Goal: Task Accomplishment & Management: Manage account settings

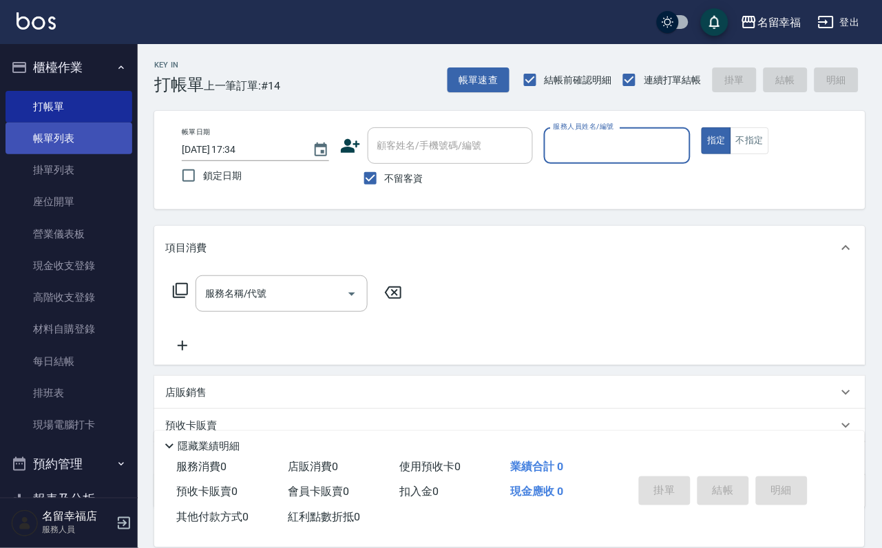
click at [53, 152] on link "帳單列表" at bounding box center [69, 139] width 127 height 32
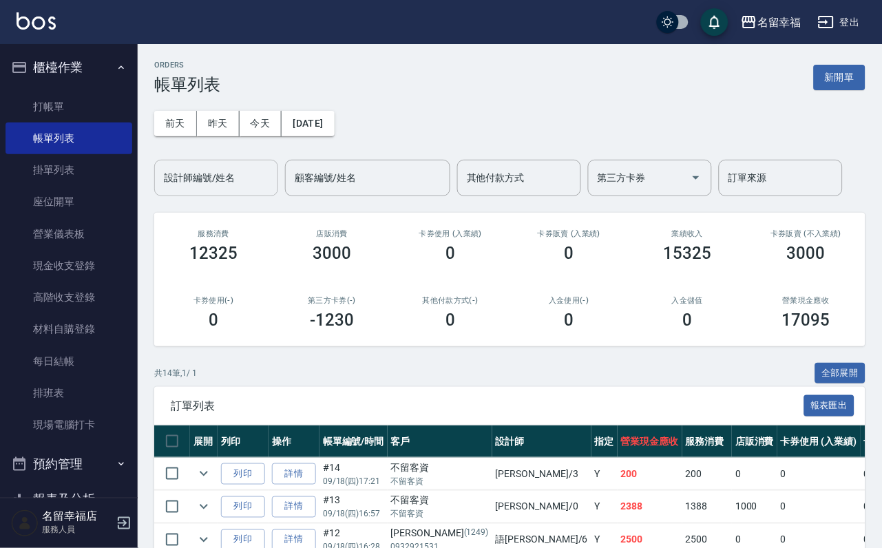
click at [181, 169] on div "設計師編號/姓名 設計師編號/姓名" at bounding box center [216, 178] width 124 height 36
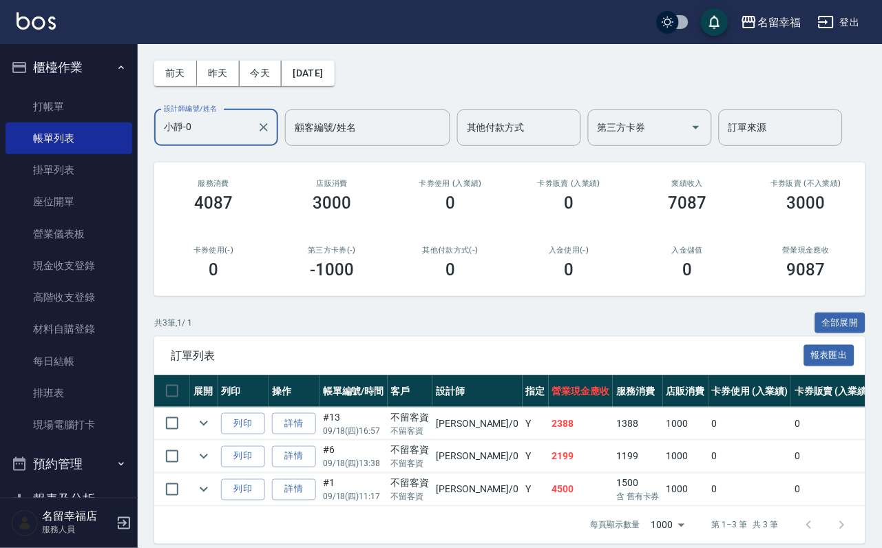
scroll to position [103, 0]
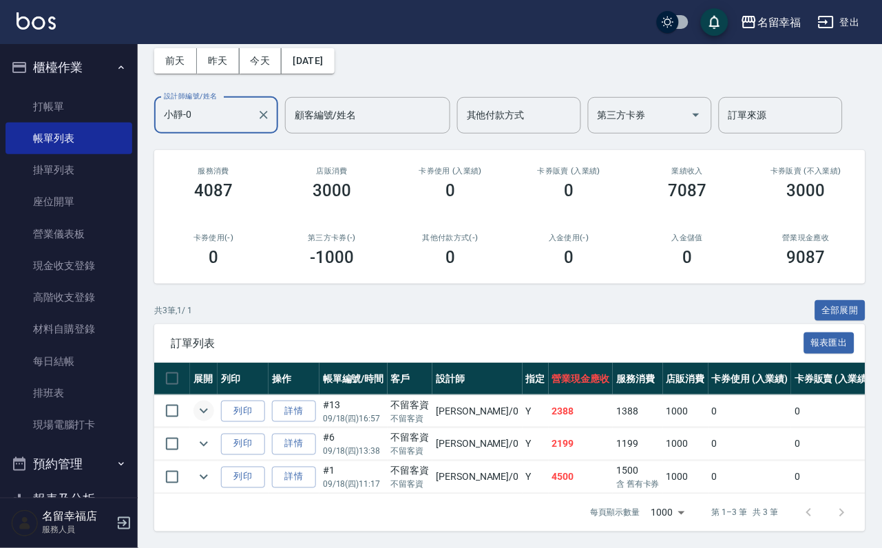
type input "小靜-0"
click at [212, 418] on icon "expand row" at bounding box center [204, 411] width 17 height 17
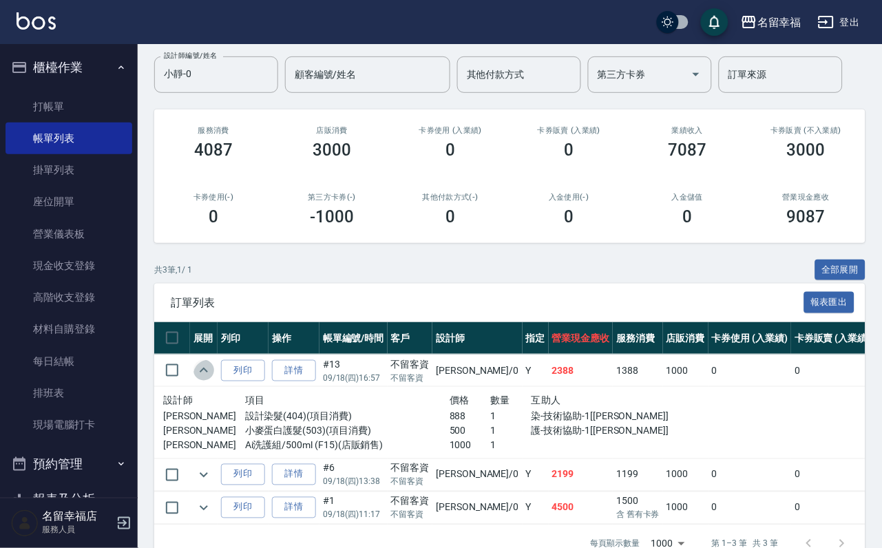
click at [212, 379] on icon "expand row" at bounding box center [204, 370] width 17 height 17
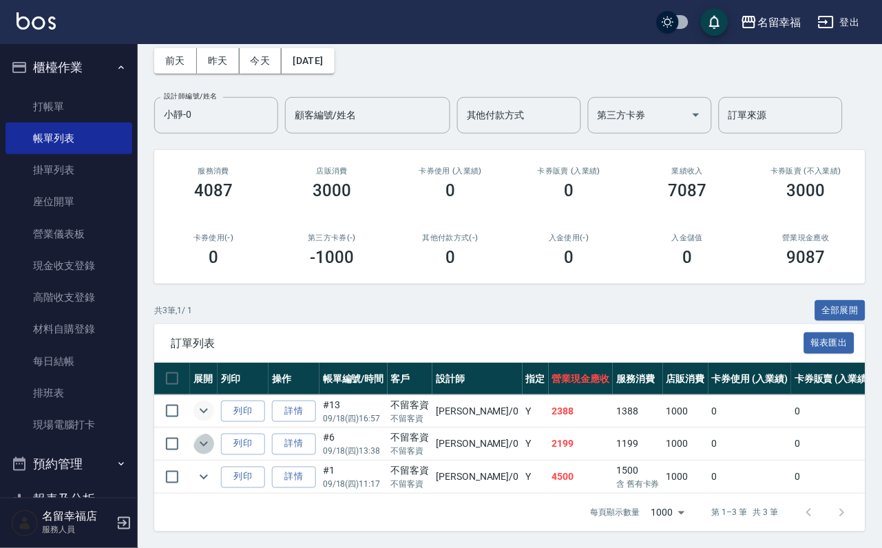
click at [212, 452] on icon "expand row" at bounding box center [204, 444] width 17 height 17
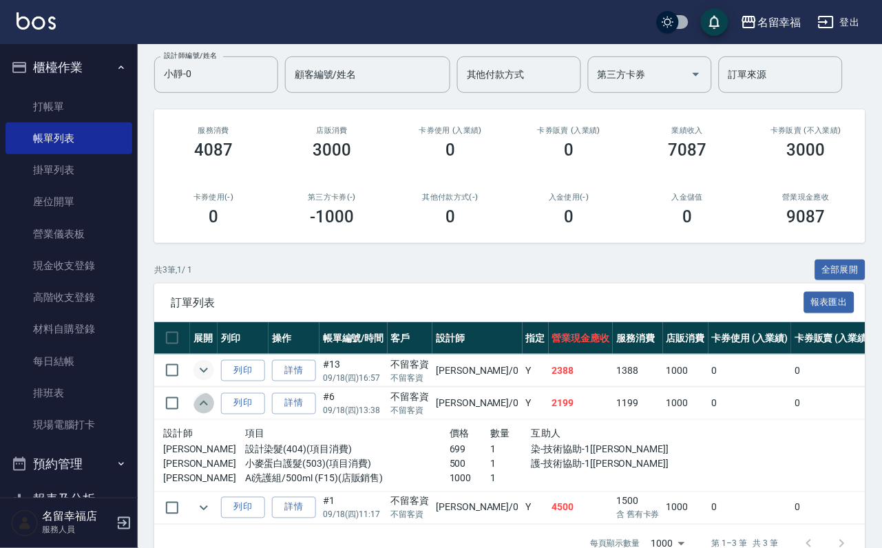
click at [212, 412] on icon "expand row" at bounding box center [204, 403] width 17 height 17
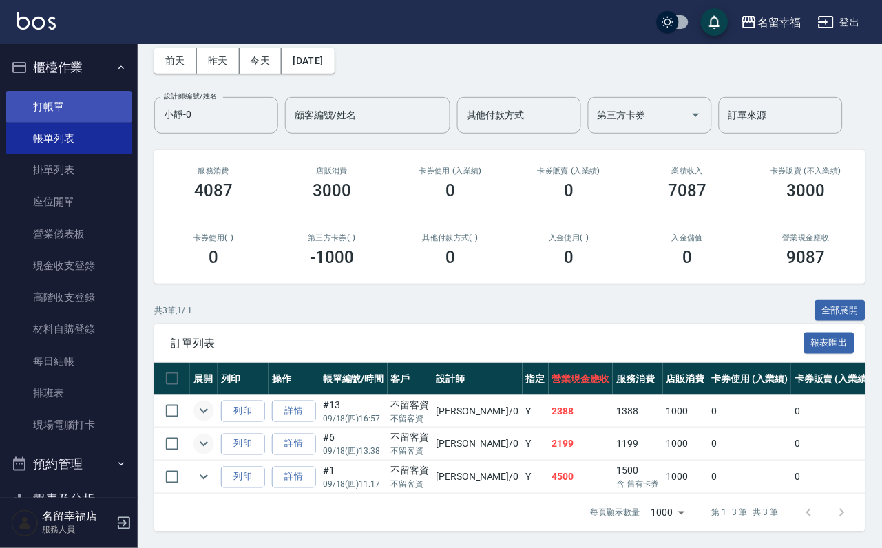
click at [49, 111] on link "打帳單" at bounding box center [69, 107] width 127 height 32
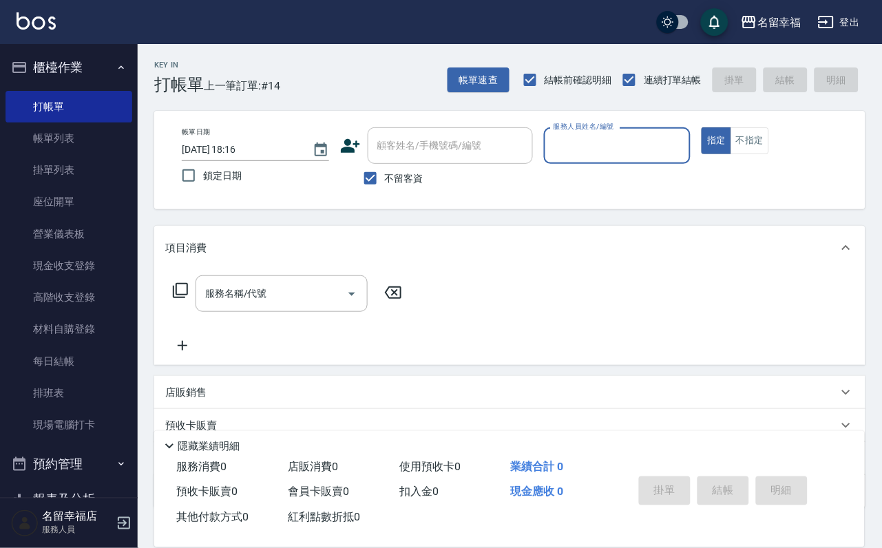
click at [669, 143] on input "服務人員姓名/編號" at bounding box center [617, 146] width 135 height 24
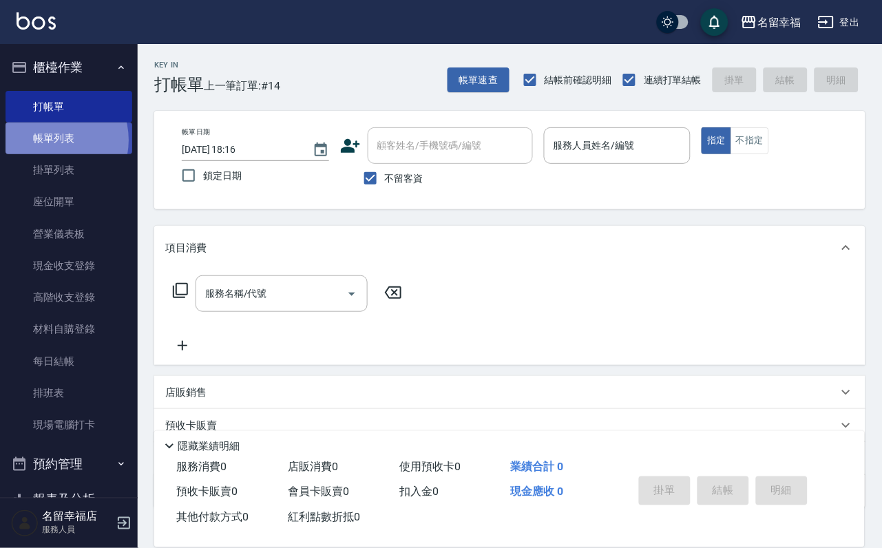
click at [54, 148] on link "帳單列表" at bounding box center [69, 139] width 127 height 32
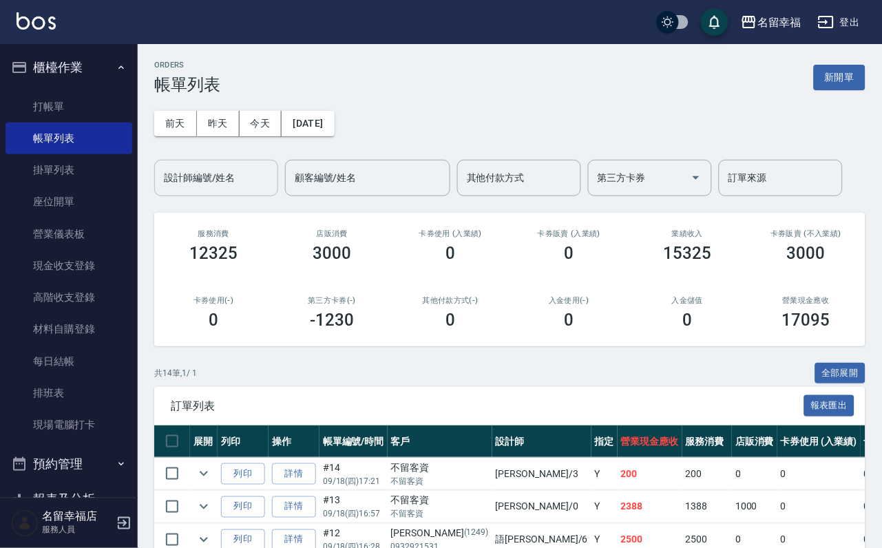
click at [196, 176] on input "設計師編號/姓名" at bounding box center [216, 178] width 112 height 24
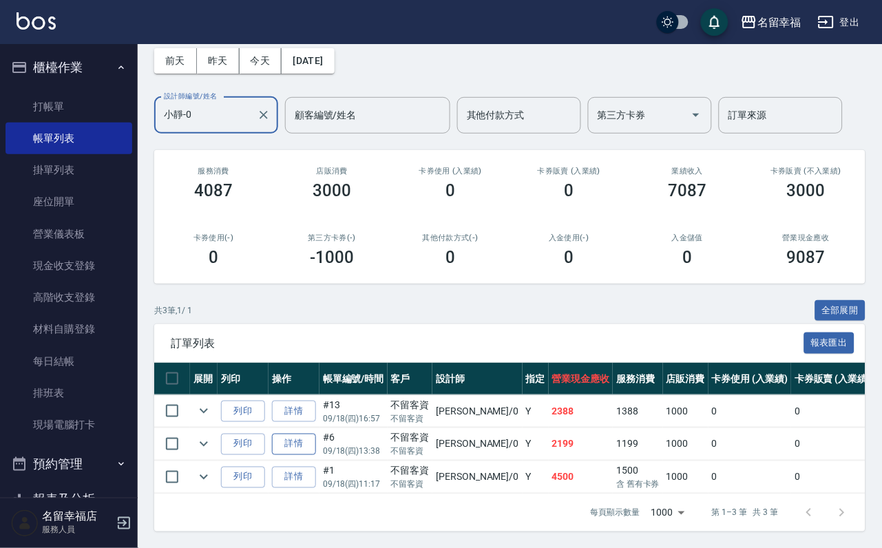
scroll to position [159, 0]
type input "小靜-0"
click at [212, 436] on icon "expand row" at bounding box center [204, 444] width 17 height 17
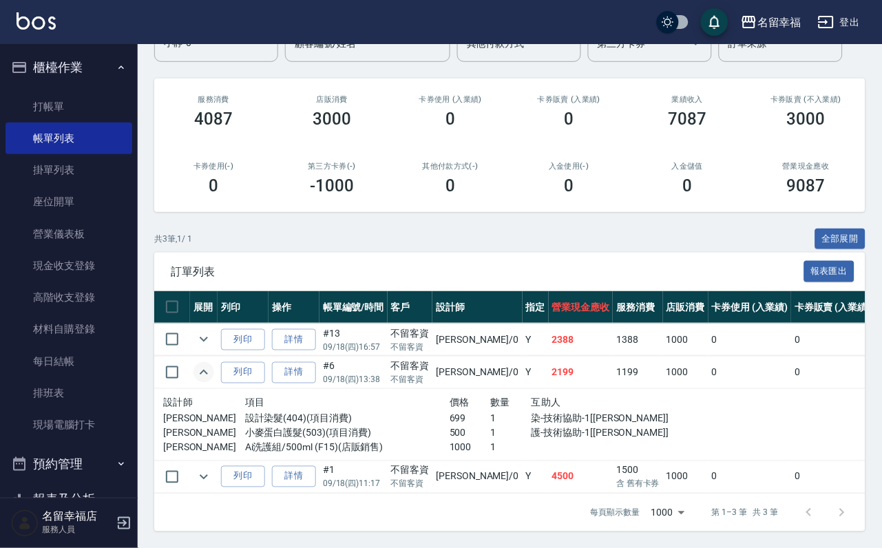
click at [212, 381] on icon "expand row" at bounding box center [204, 372] width 17 height 17
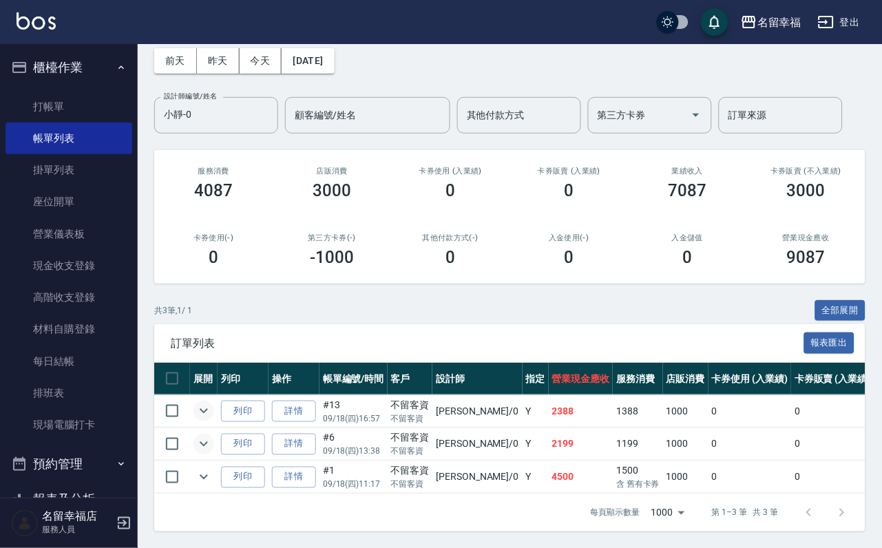
click at [212, 403] on icon "expand row" at bounding box center [204, 411] width 17 height 17
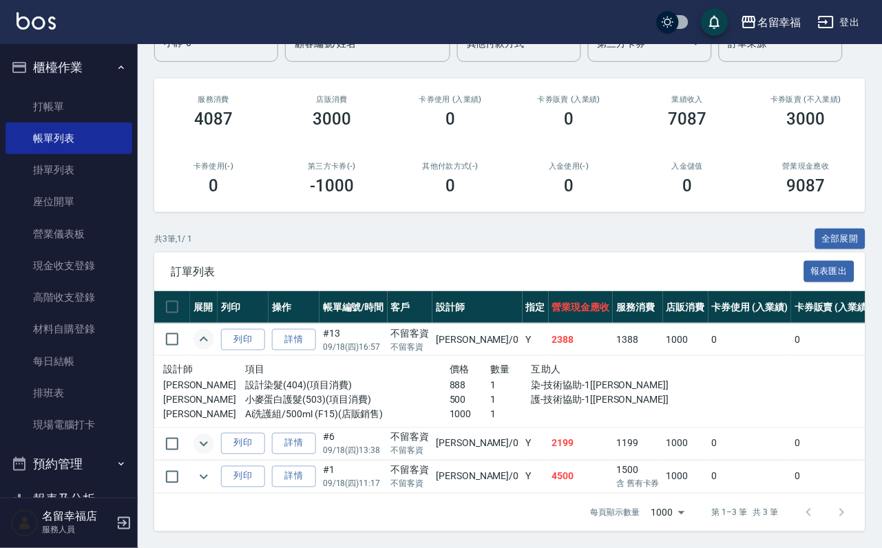
click at [212, 348] on icon "expand row" at bounding box center [204, 339] width 17 height 17
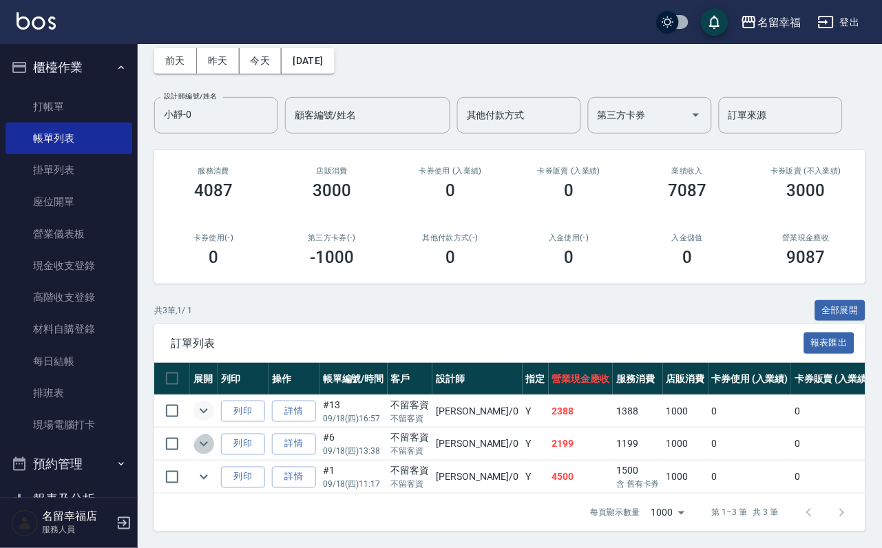
click at [208, 442] on icon "expand row" at bounding box center [204, 444] width 8 height 5
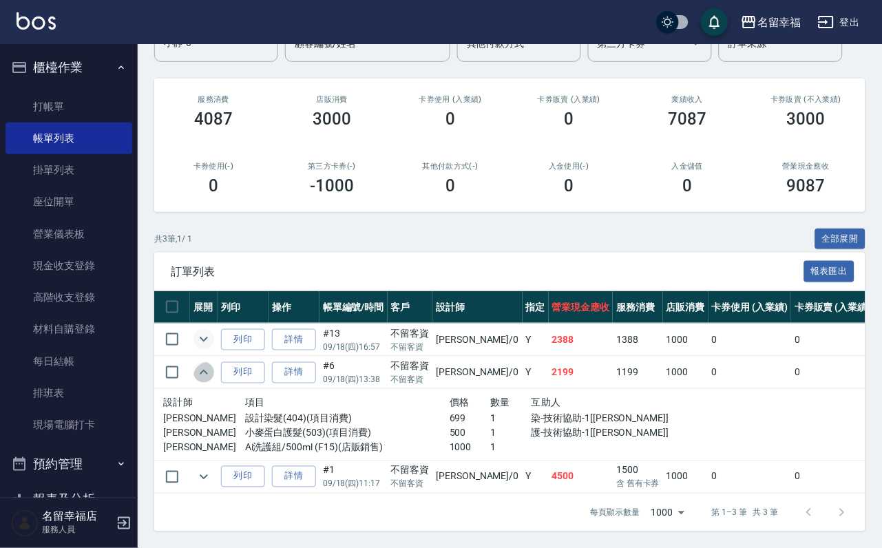
click at [212, 381] on icon "expand row" at bounding box center [204, 372] width 17 height 17
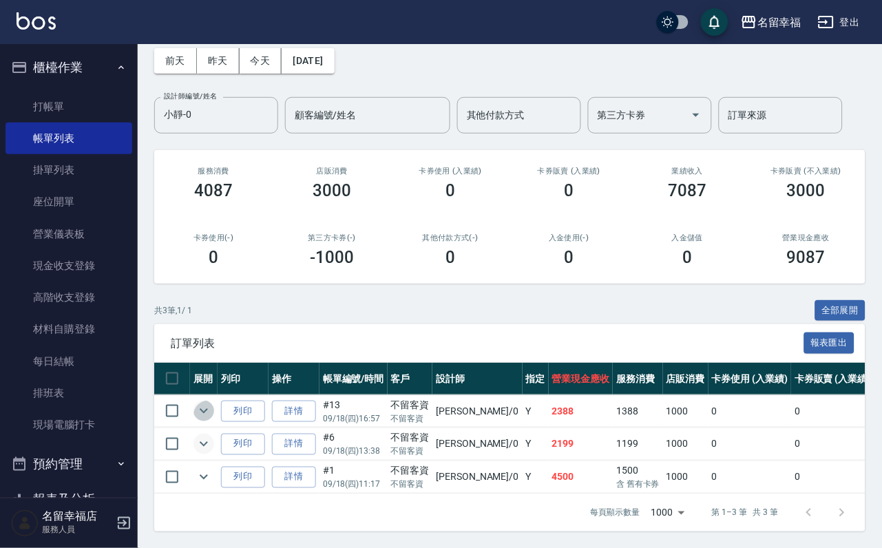
click at [208, 409] on icon "expand row" at bounding box center [204, 411] width 8 height 5
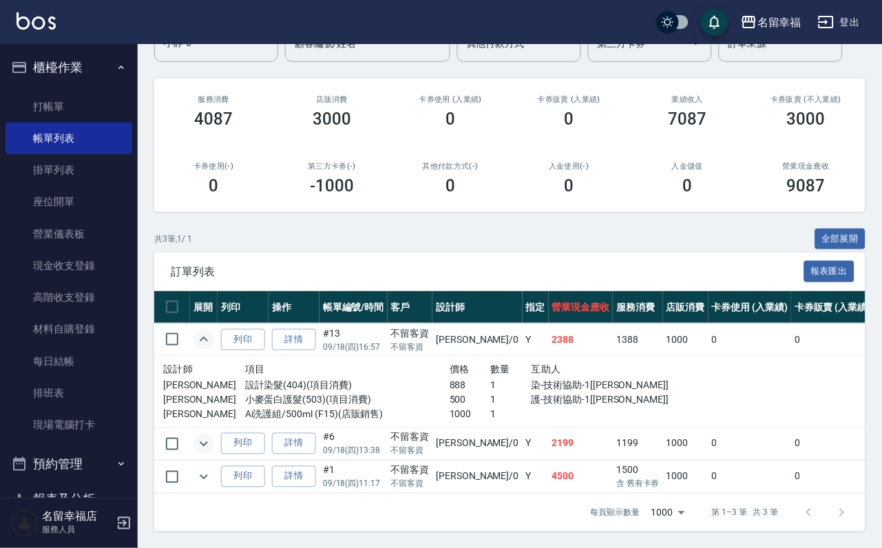
click at [212, 348] on icon "expand row" at bounding box center [204, 339] width 17 height 17
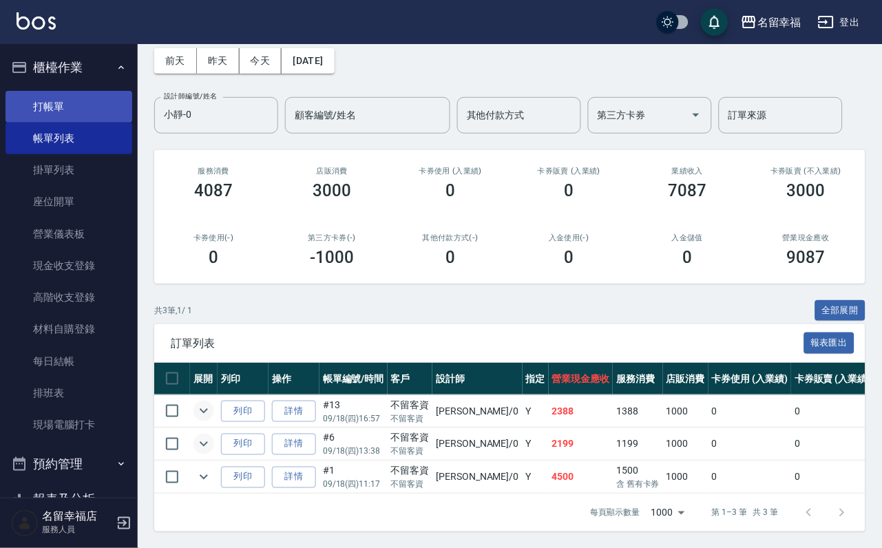
click at [35, 103] on link "打帳單" at bounding box center [69, 107] width 127 height 32
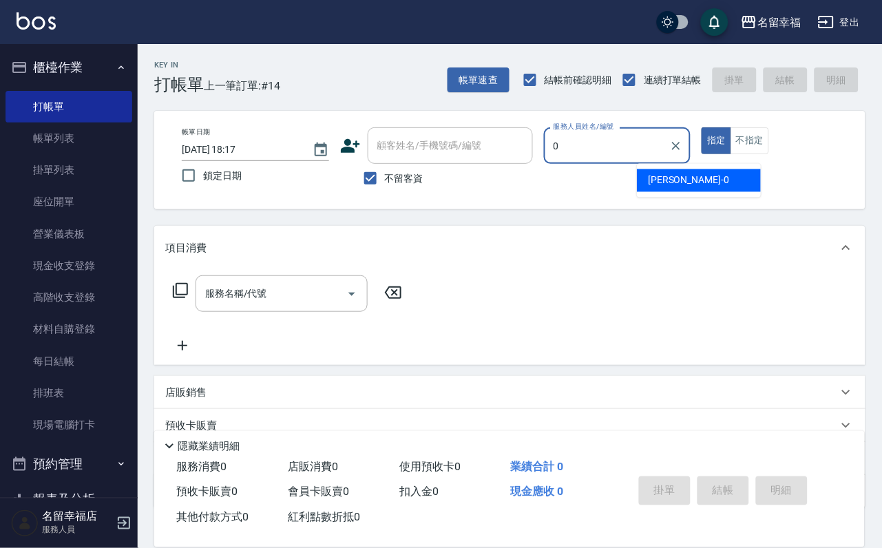
type input "小靜-0"
type button "true"
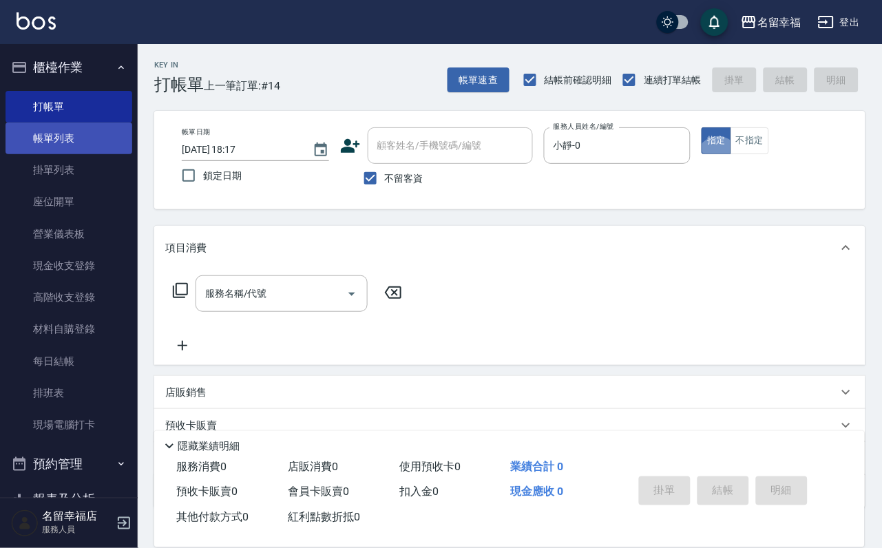
click at [55, 138] on link "帳單列表" at bounding box center [69, 139] width 127 height 32
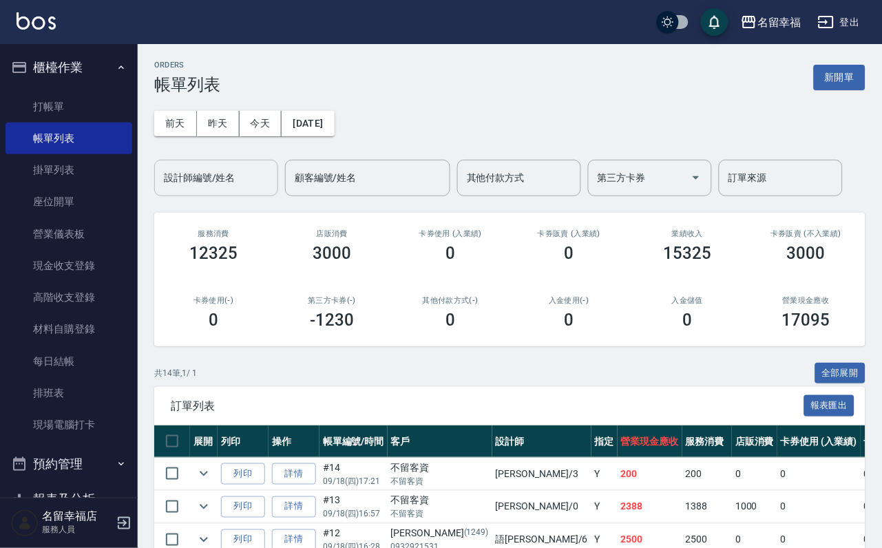
click at [225, 186] on input "設計師編號/姓名" at bounding box center [216, 178] width 112 height 24
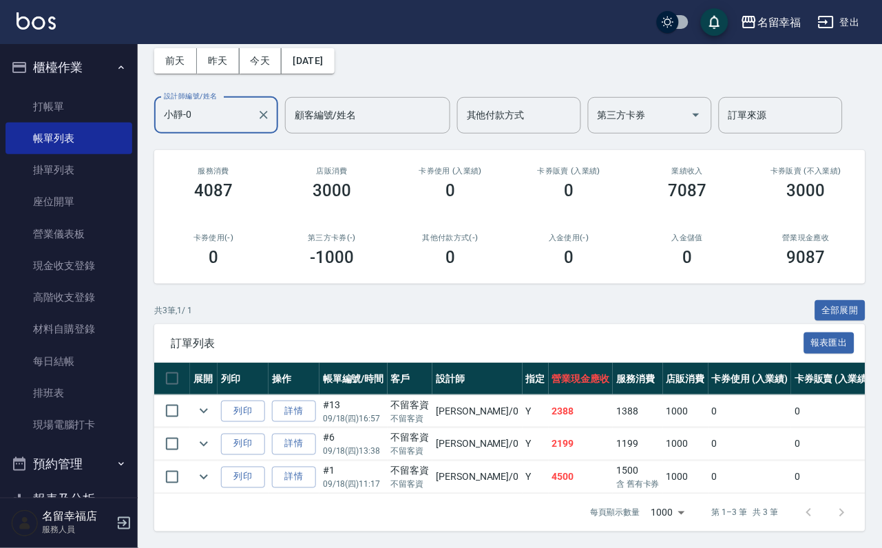
scroll to position [159, 0]
type input "小靜-0"
click at [305, 401] on link "詳情" at bounding box center [294, 411] width 44 height 21
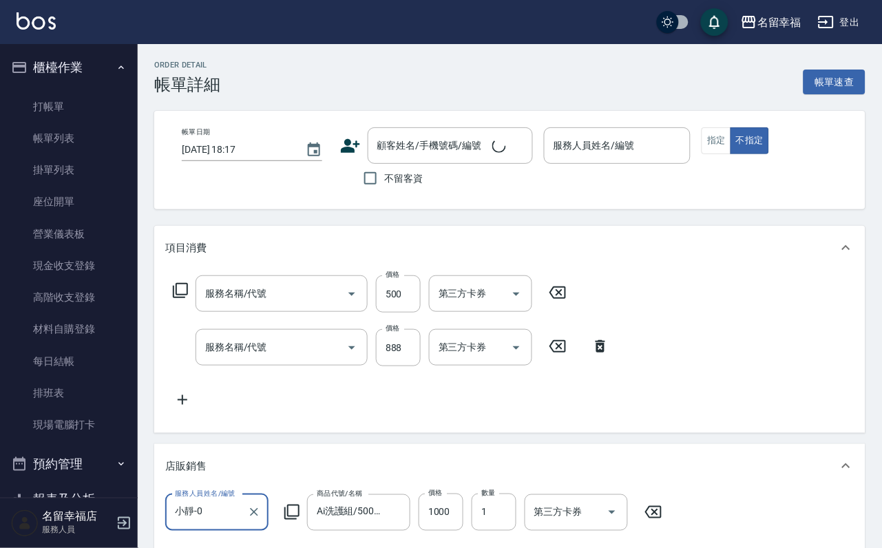
scroll to position [5, 0]
type input "2025/09/18 16:57"
checkbox input "true"
type input "小靜-0"
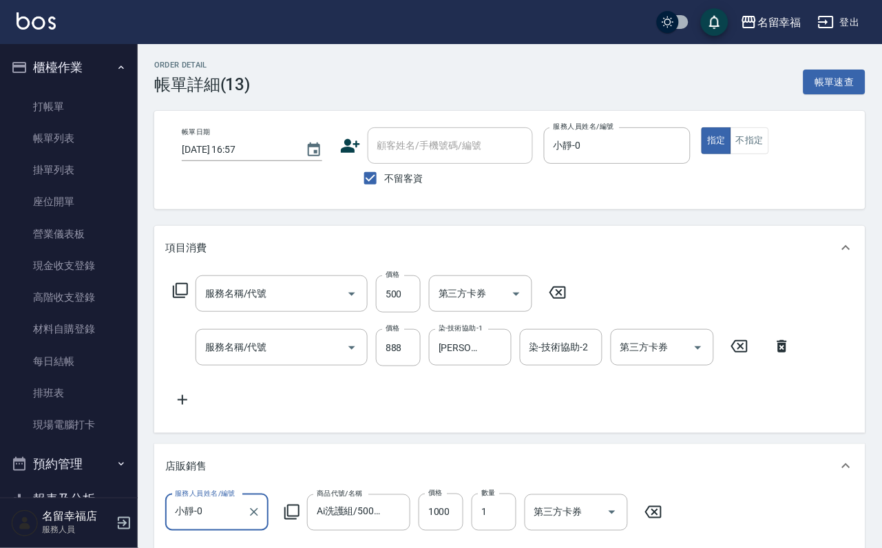
scroll to position [0, 0]
type input "小麥蛋白護髮(503)"
type input "設計染髮(404)"
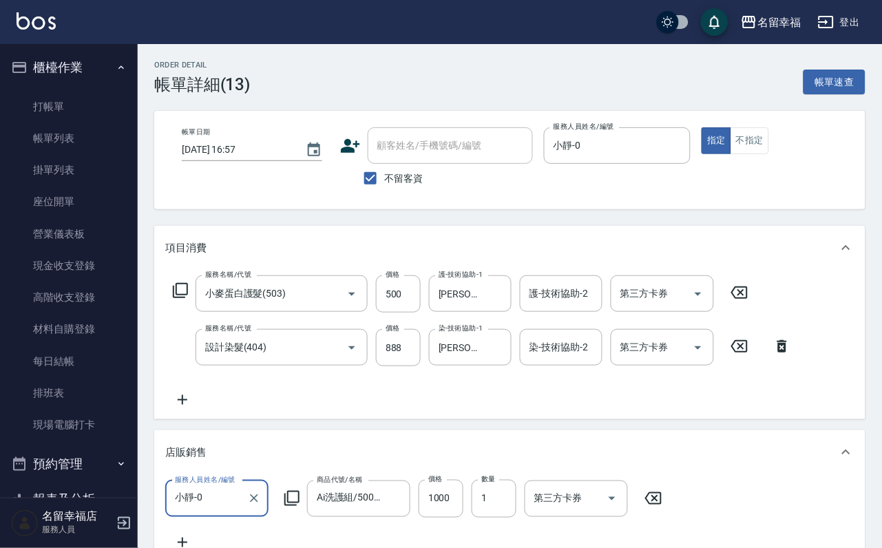
click at [181, 299] on icon at bounding box center [180, 290] width 17 height 17
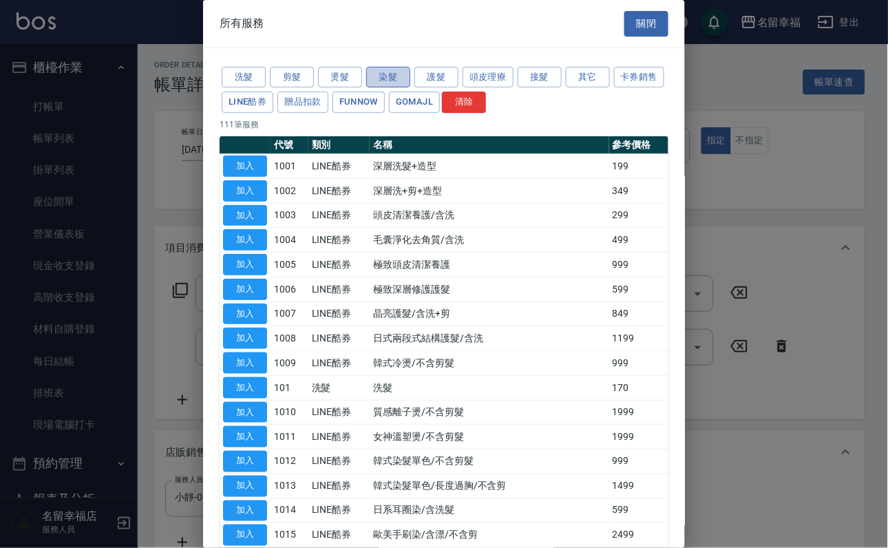
click at [382, 87] on button "染髮" at bounding box center [388, 77] width 44 height 21
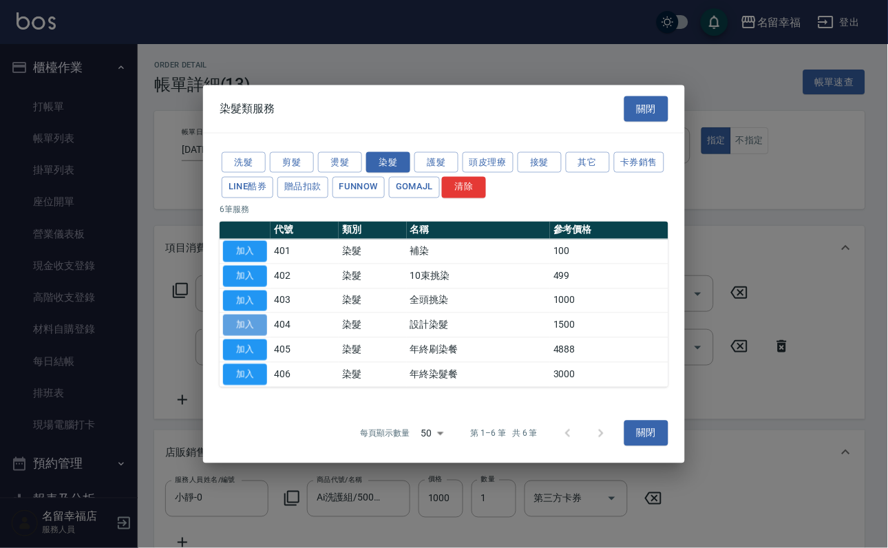
click at [261, 334] on button "加入" at bounding box center [245, 325] width 44 height 21
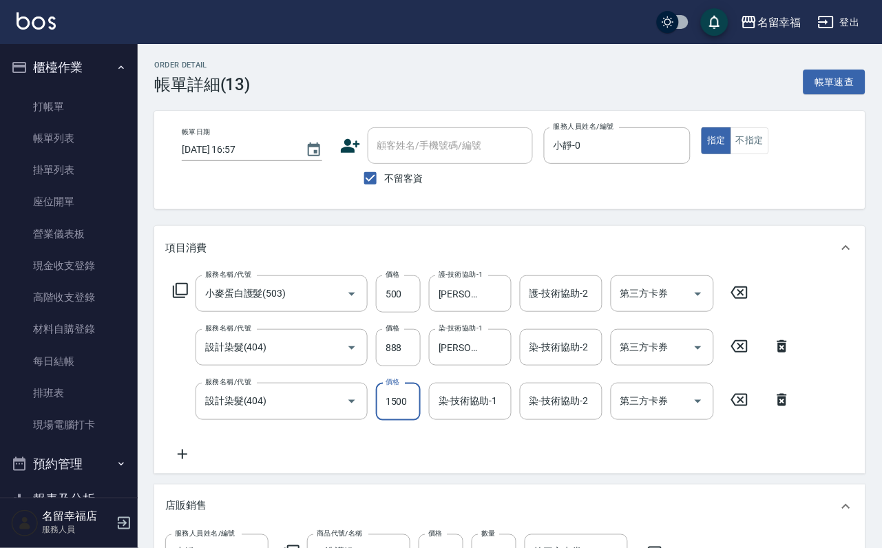
click at [414, 414] on input "1500" at bounding box center [398, 401] width 45 height 37
type input "699"
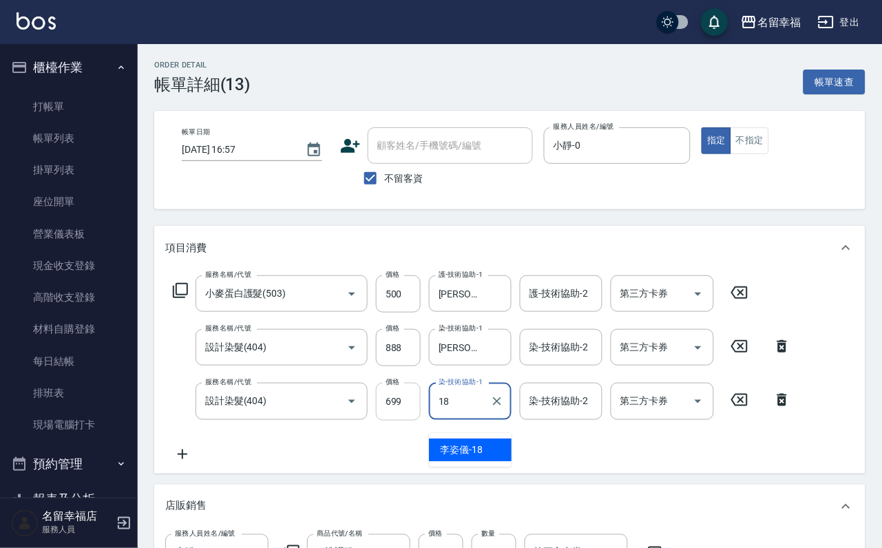
type input "李姿儀-18"
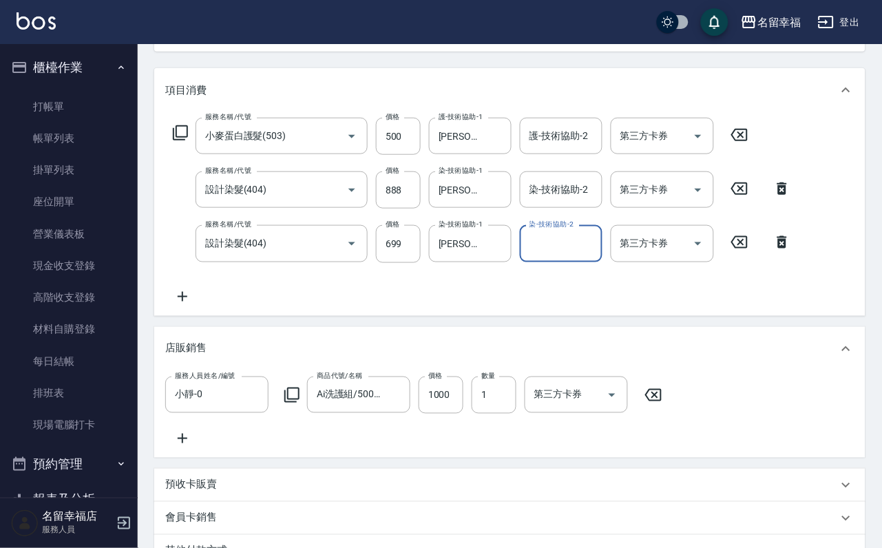
scroll to position [439, 0]
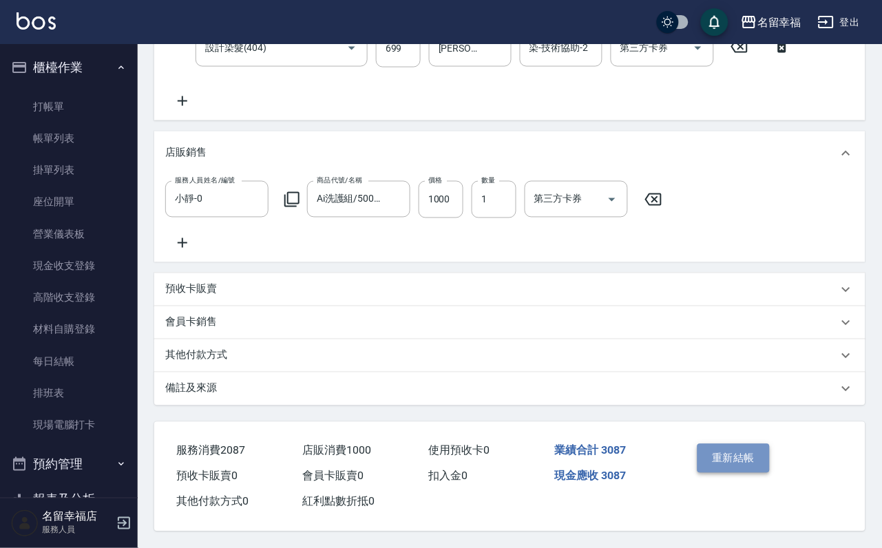
click at [724, 444] on button "重新結帳" at bounding box center [733, 458] width 73 height 29
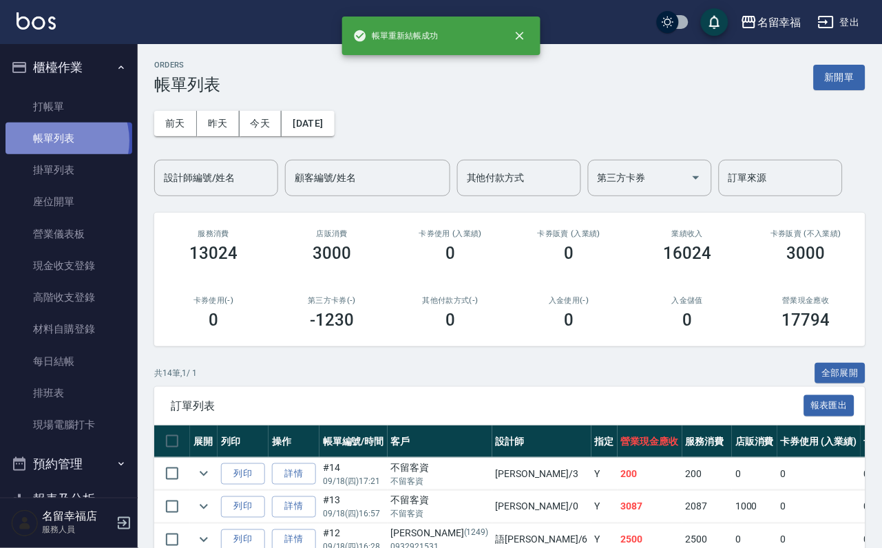
click at [54, 149] on link "帳單列表" at bounding box center [69, 139] width 127 height 32
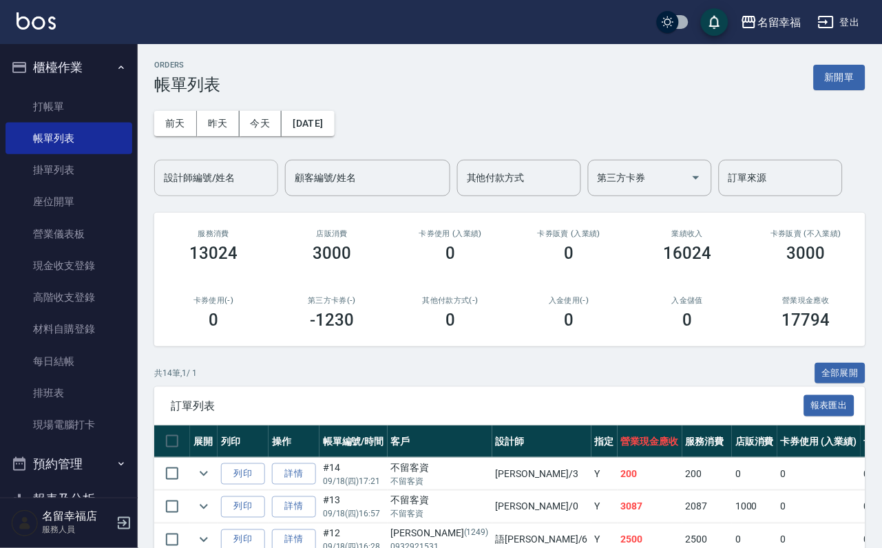
click at [182, 178] on input "設計師編號/姓名" at bounding box center [216, 178] width 112 height 24
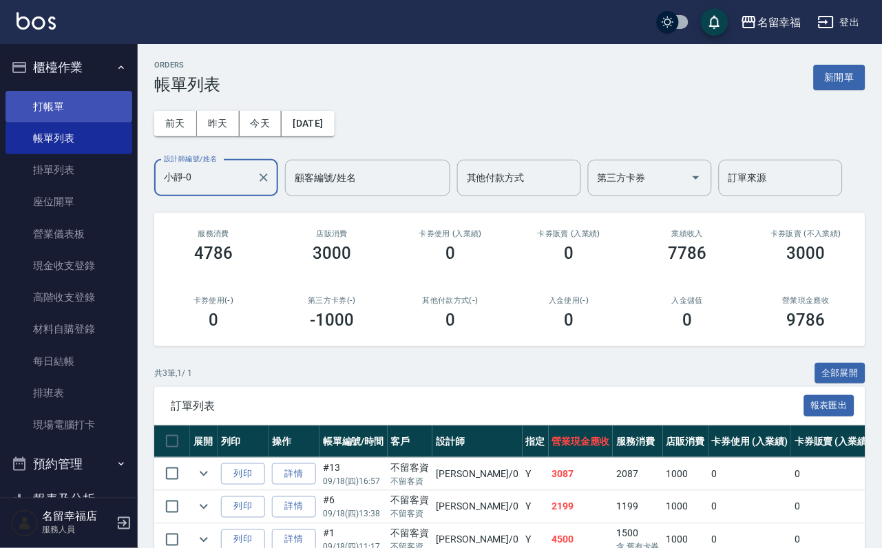
type input "小靜-0"
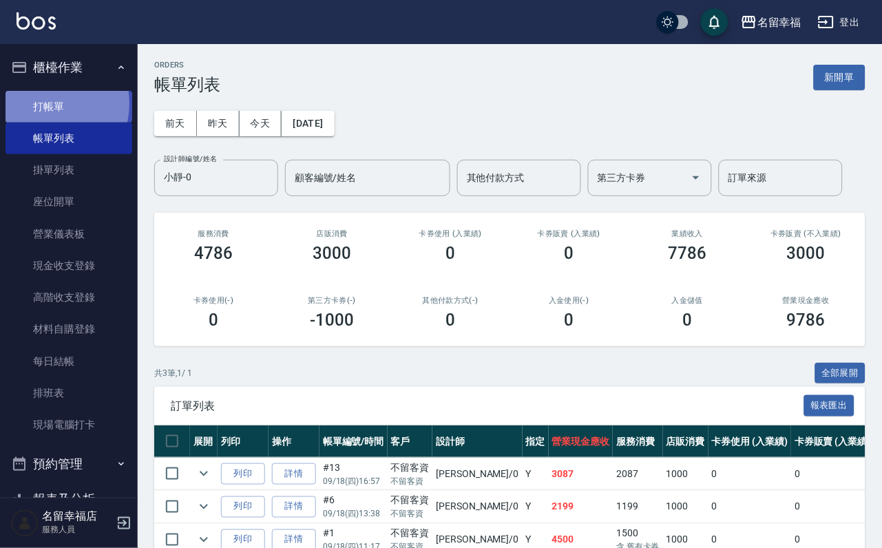
click at [39, 109] on link "打帳單" at bounding box center [69, 107] width 127 height 32
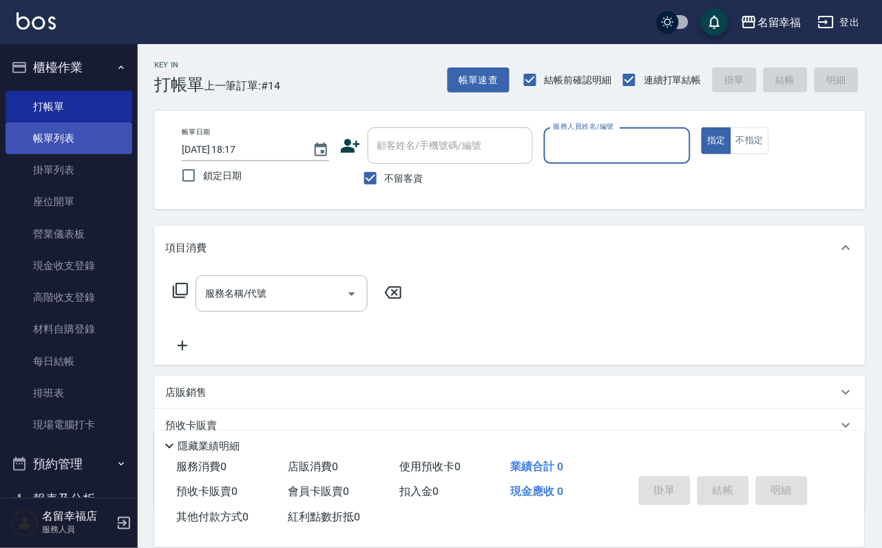
click at [59, 150] on link "帳單列表" at bounding box center [69, 139] width 127 height 32
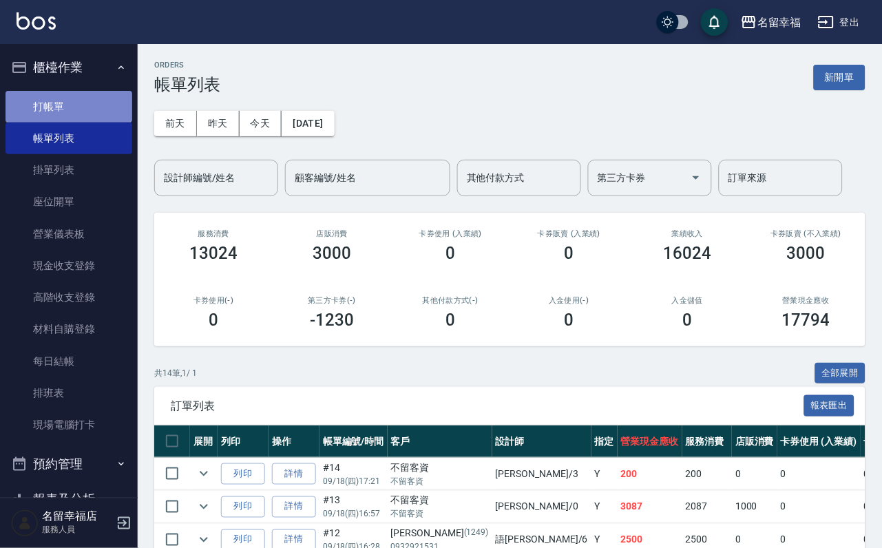
click at [85, 114] on link "打帳單" at bounding box center [69, 107] width 127 height 32
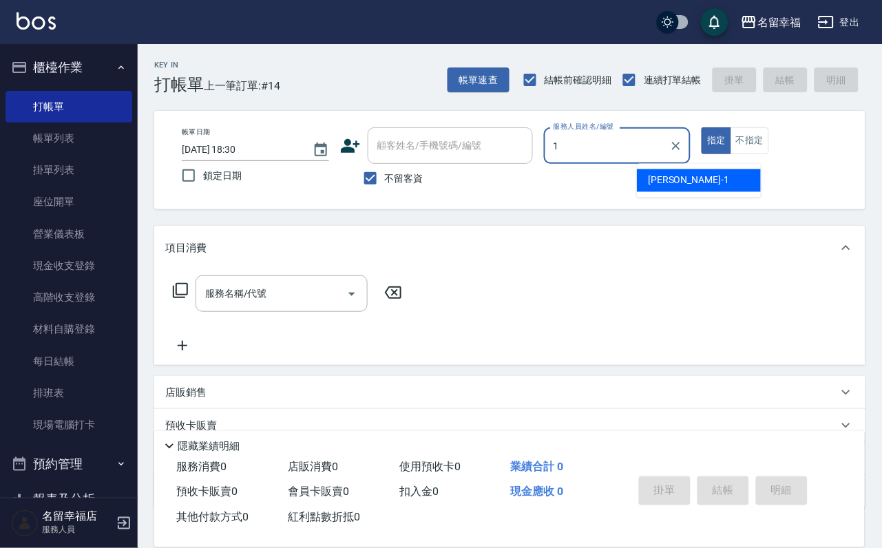
type input "珮瑜-1"
type button "true"
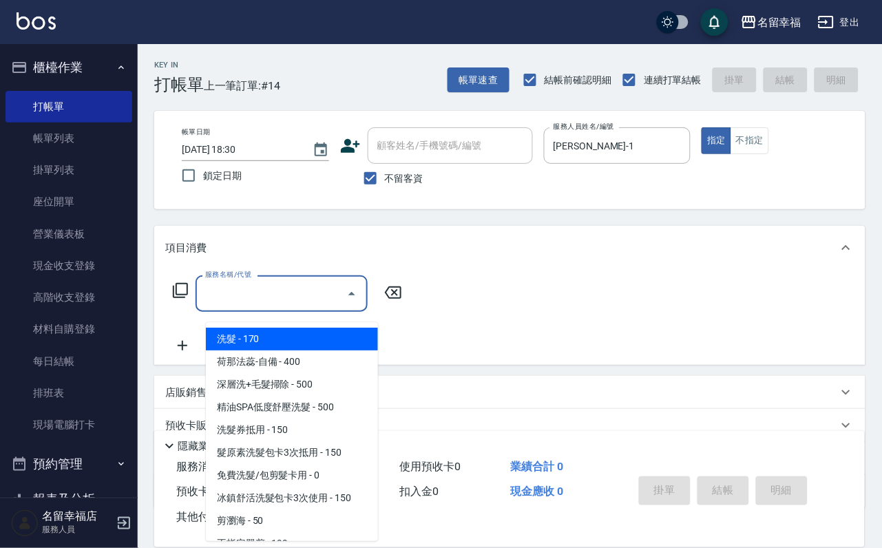
click at [315, 302] on input "服務名稱/代號" at bounding box center [271, 294] width 139 height 24
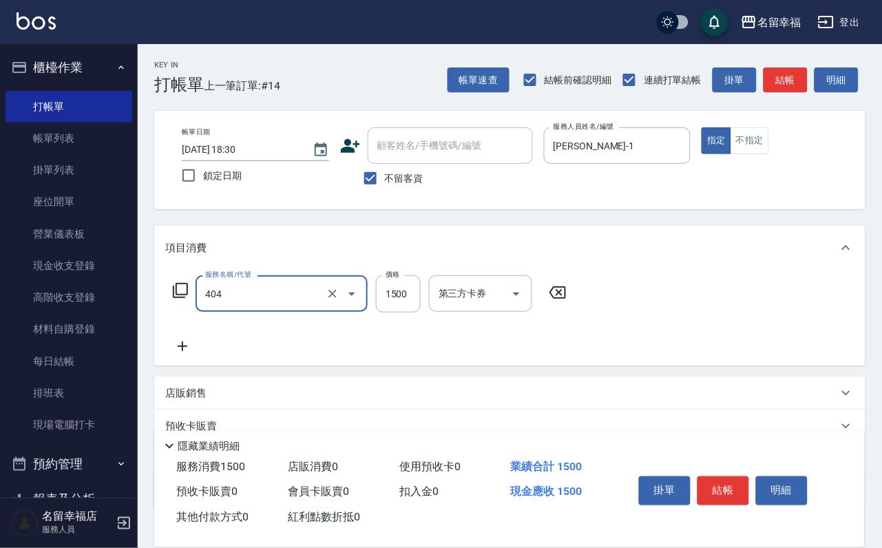
type input "設計染髮(404)"
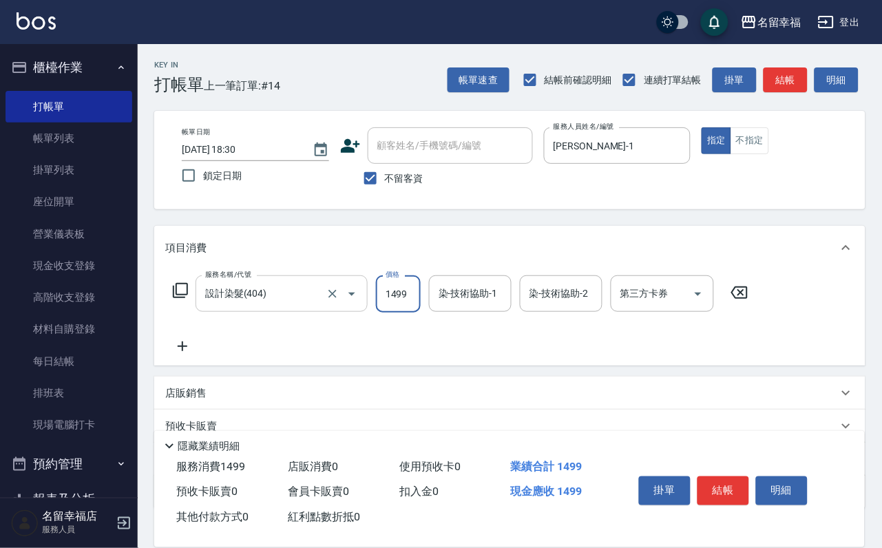
scroll to position [0, 1]
type input "1499"
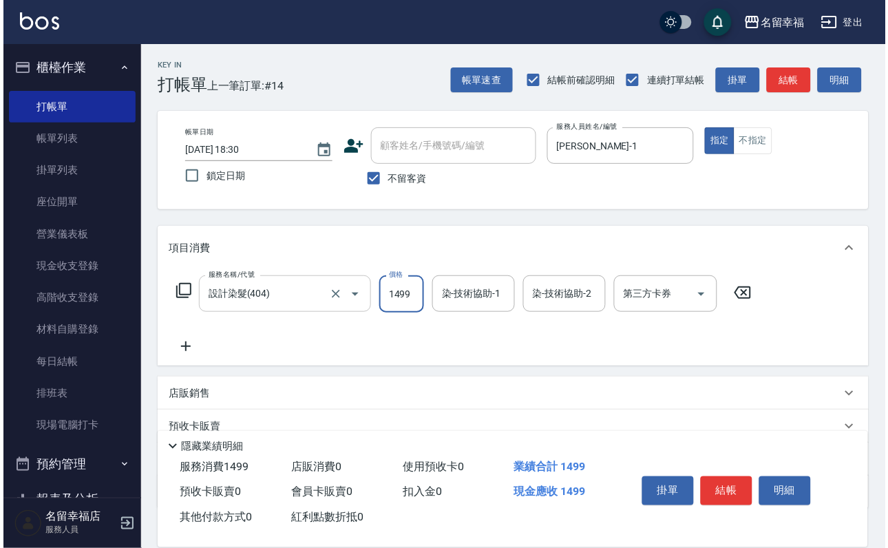
scroll to position [0, 0]
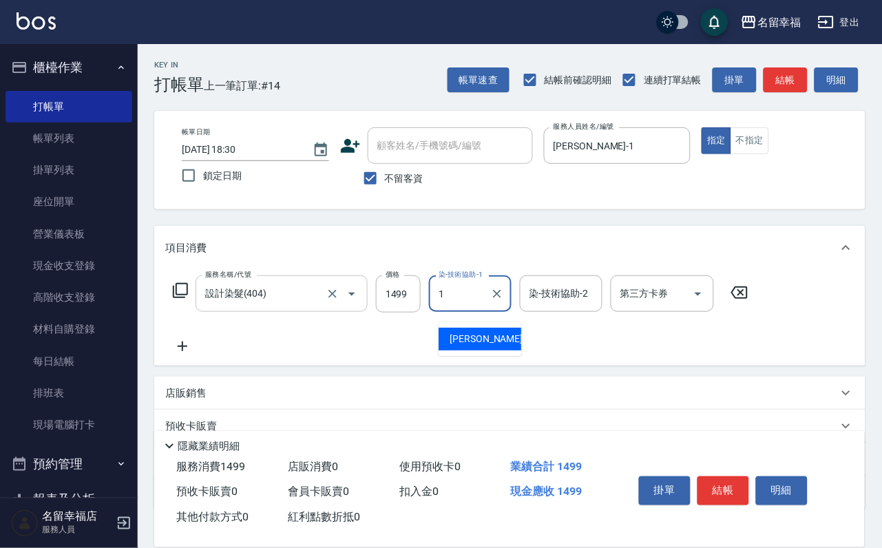
type input "珮瑜-1"
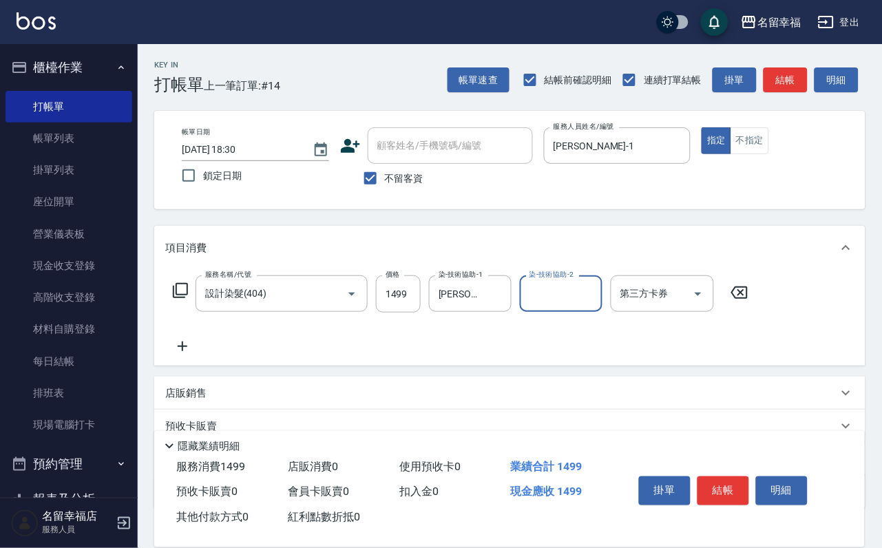
click at [751, 471] on div "掛單 結帳 明細" at bounding box center [723, 492] width 180 height 43
click at [749, 476] on button "結帳" at bounding box center [723, 490] width 52 height 29
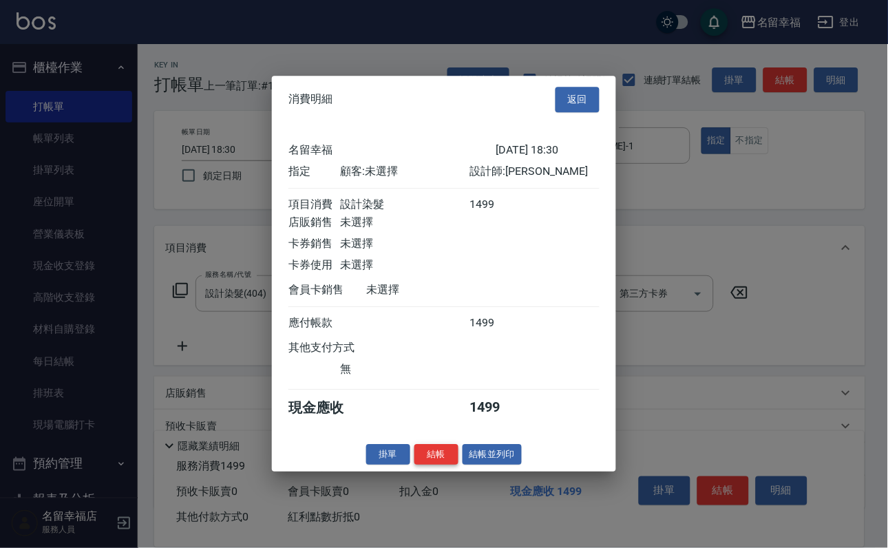
scroll to position [170, 0]
click at [427, 465] on button "結帳" at bounding box center [436, 454] width 44 height 21
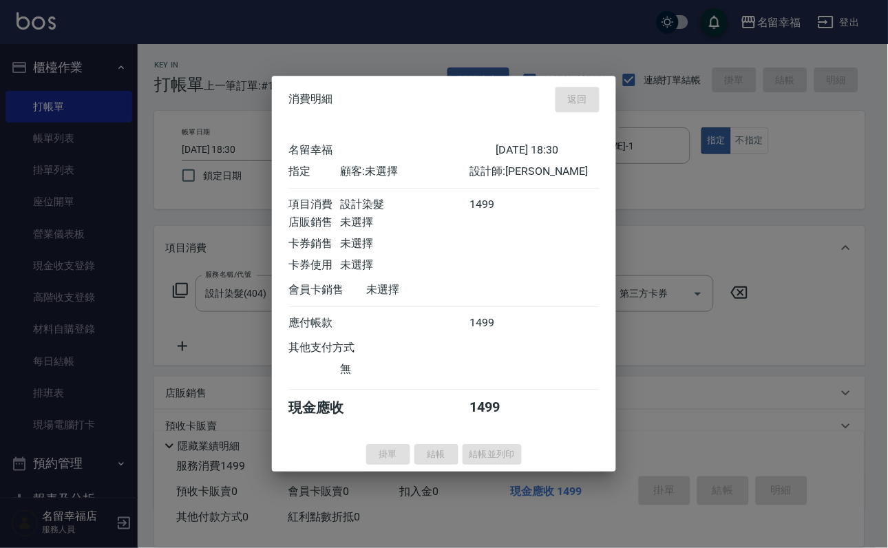
type input "2025/09/18 18:31"
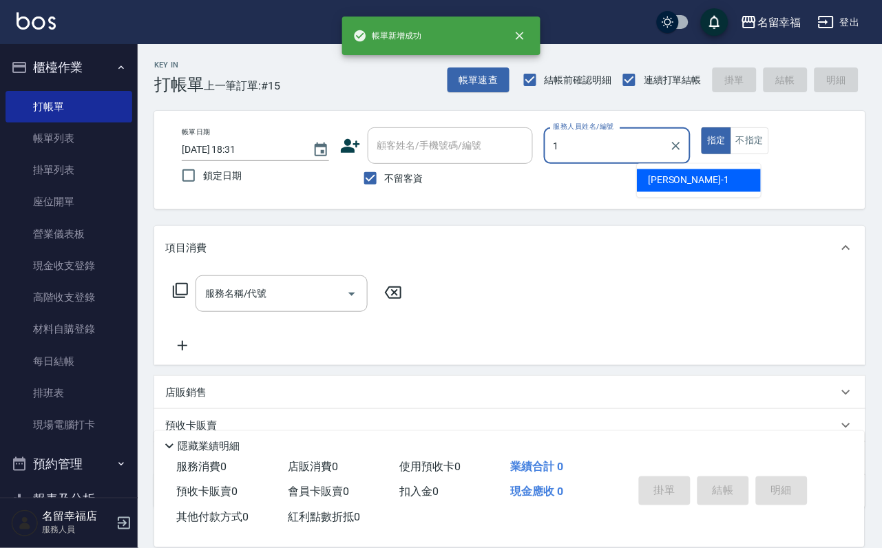
type input "珮瑜-1"
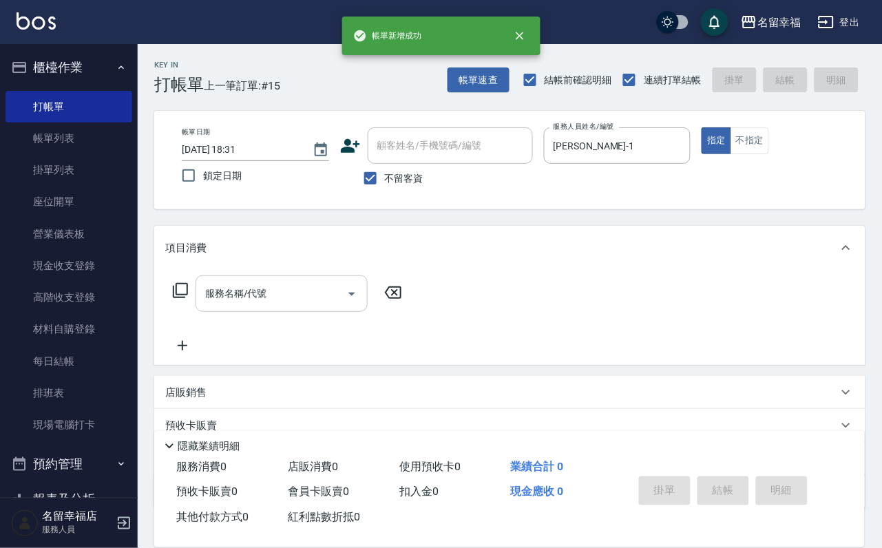
drag, startPoint x: 273, startPoint y: 319, endPoint x: 273, endPoint y: 310, distance: 8.9
click at [273, 431] on div "隱藏業績明細" at bounding box center [509, 442] width 710 height 23
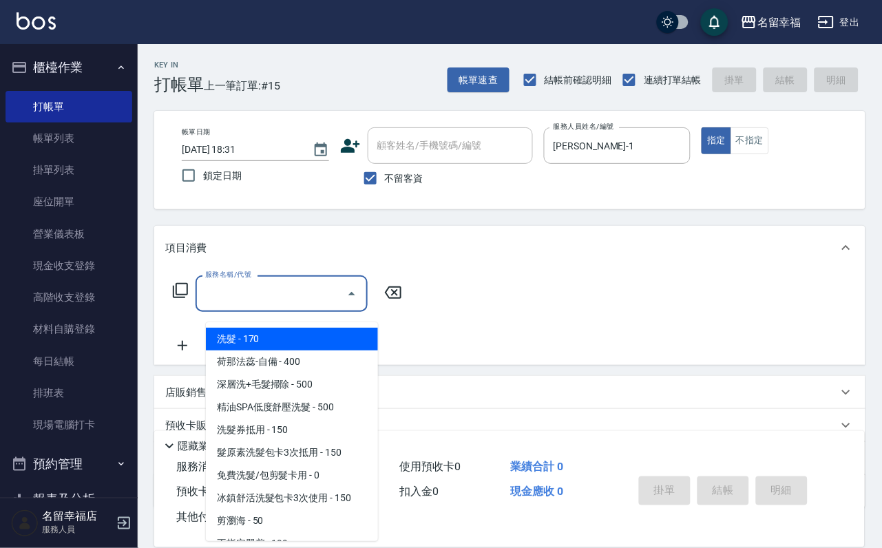
click at [275, 306] on input "服務名稱/代號" at bounding box center [271, 294] width 139 height 24
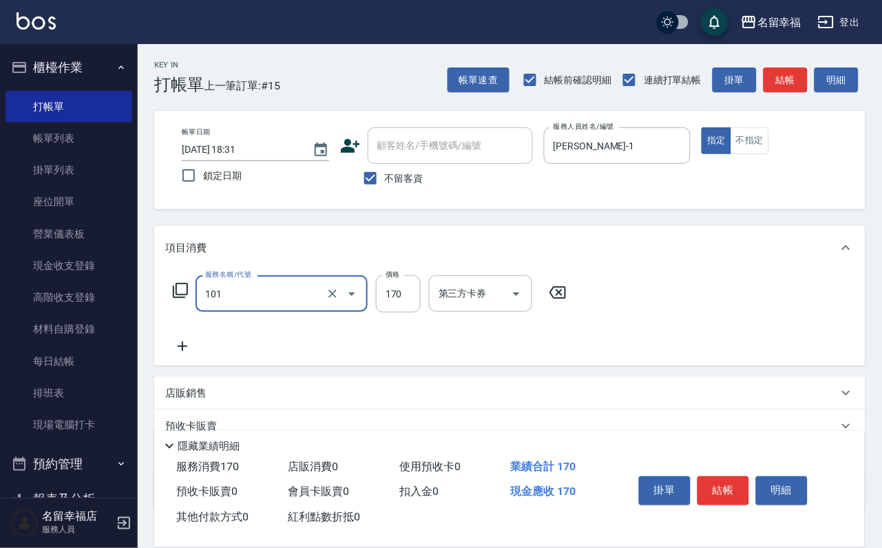
type input "洗髮(101)"
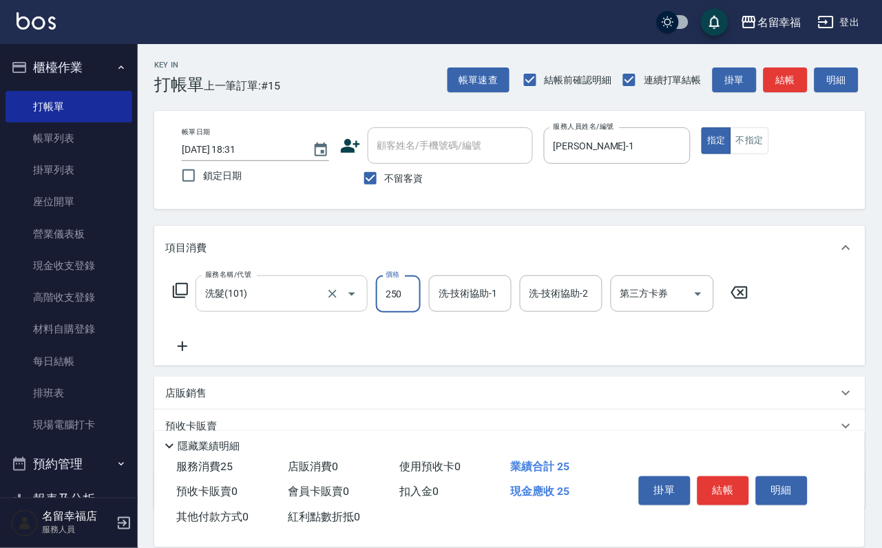
type input "250"
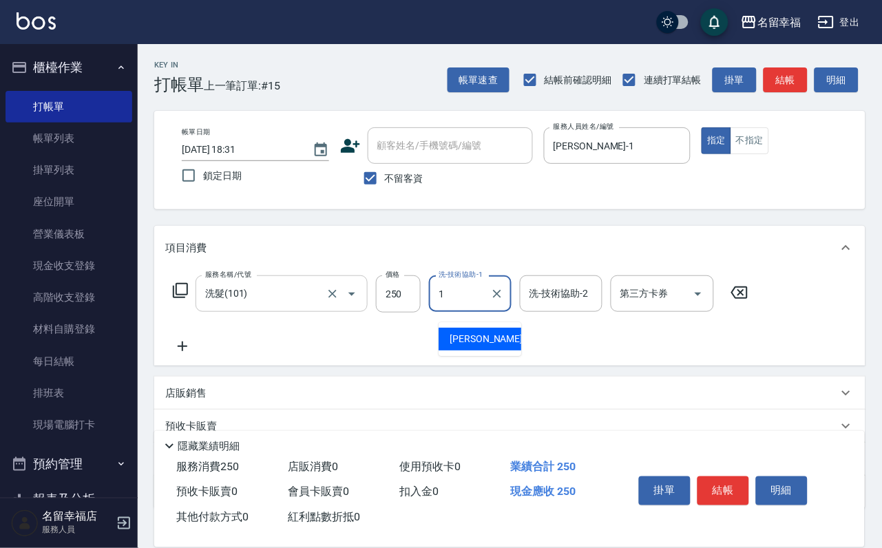
type input "珮瑜-1"
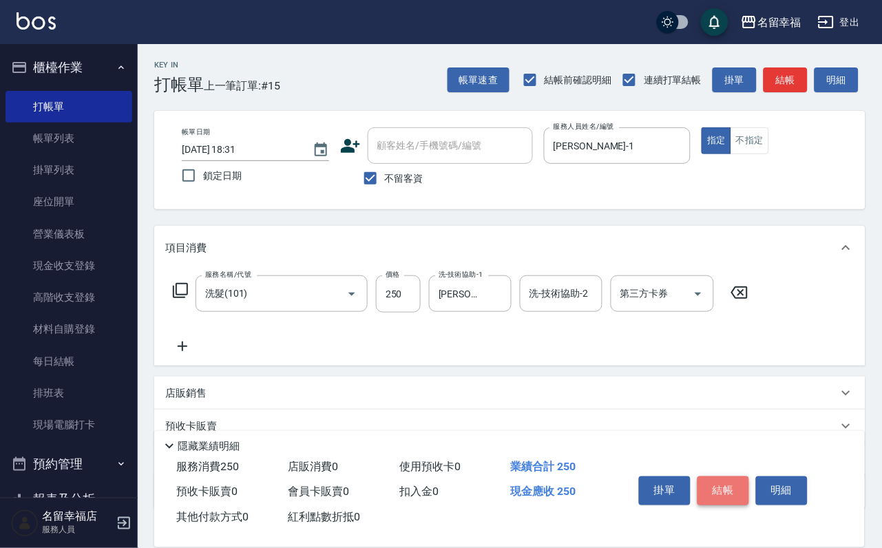
click at [728, 476] on button "結帳" at bounding box center [723, 490] width 52 height 29
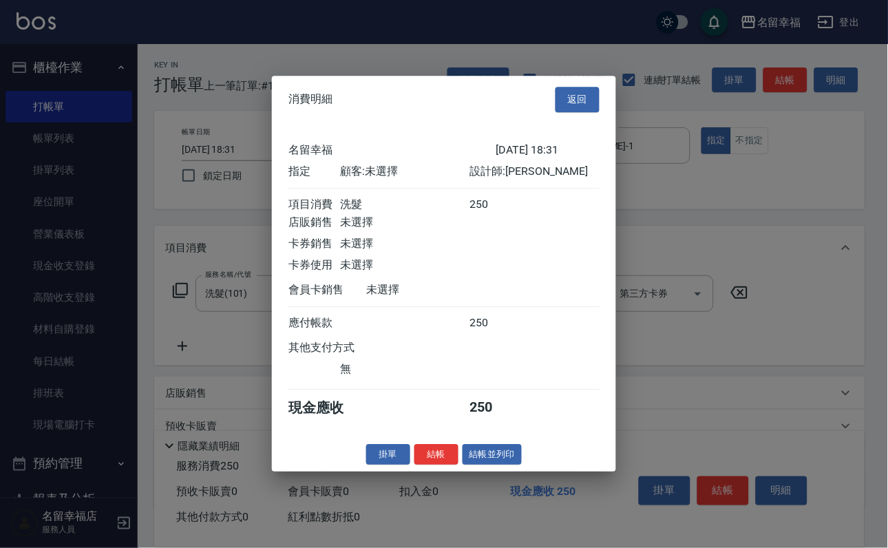
click at [414, 465] on button "結帳" at bounding box center [436, 454] width 44 height 21
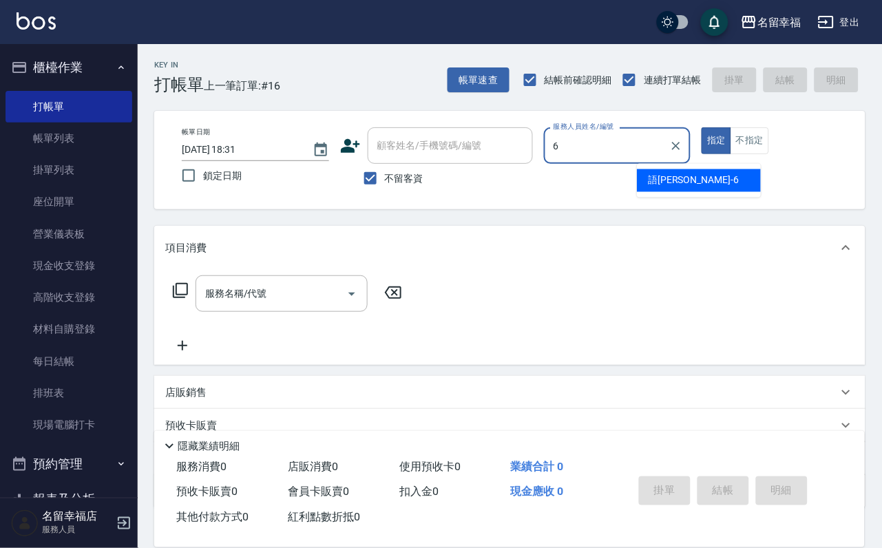
type input "語瑄-6"
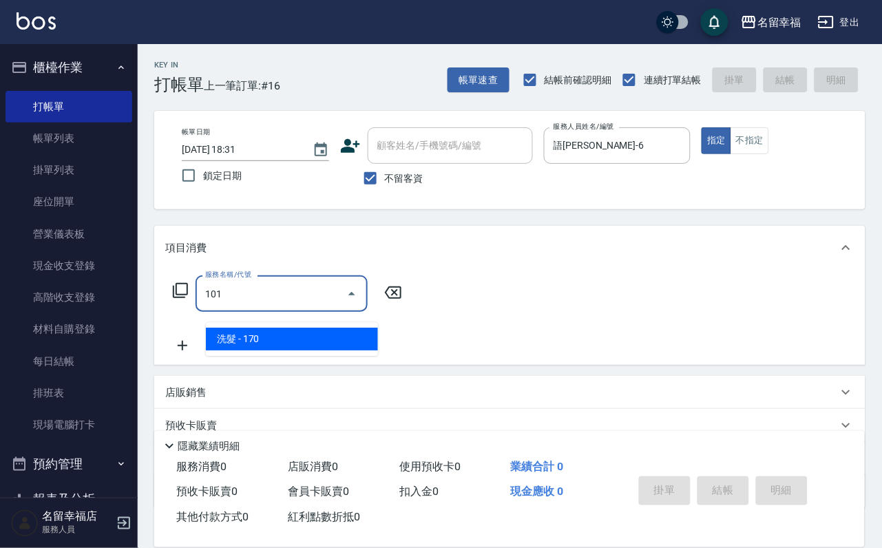
type input "洗髮(101)"
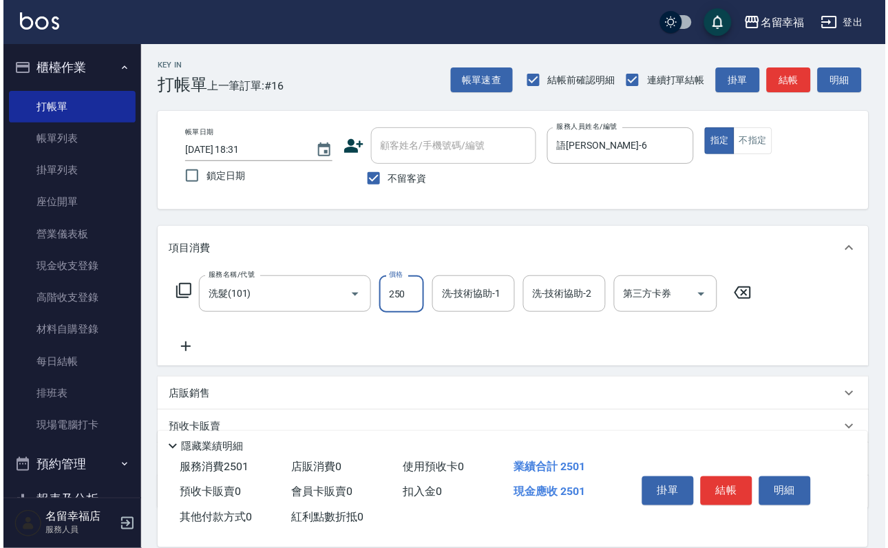
scroll to position [0, 0]
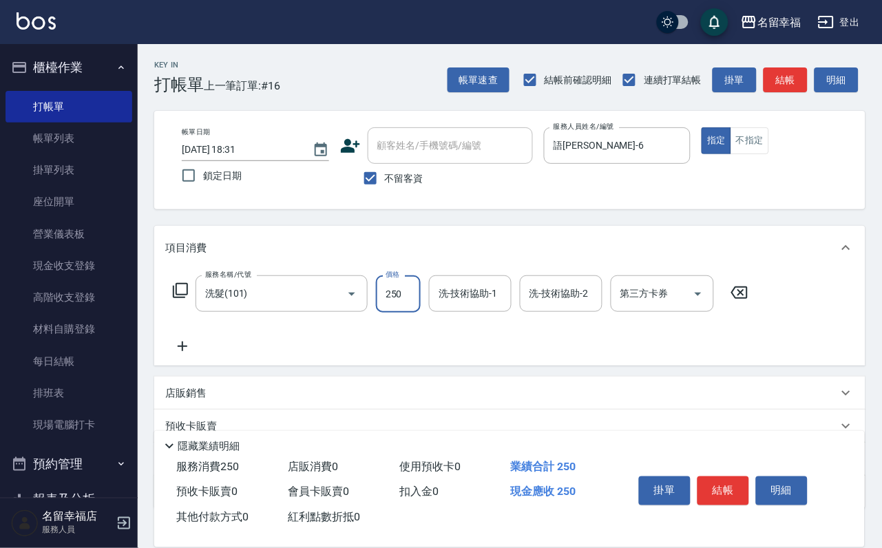
type input "250"
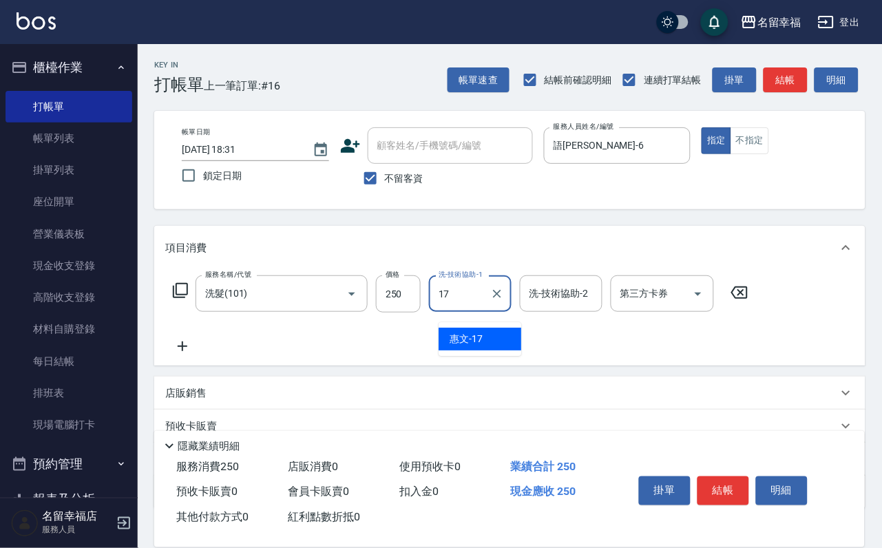
type input "惠文-17"
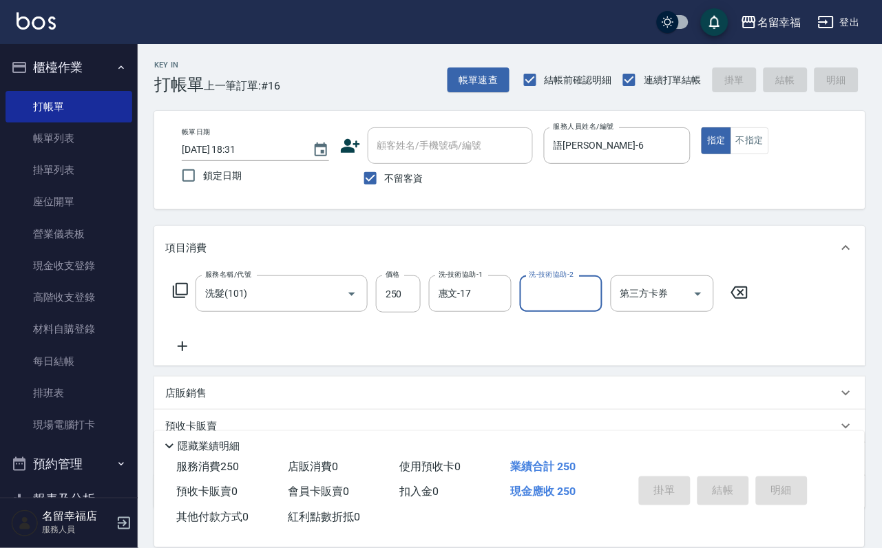
type input "2025/09/18 18:39"
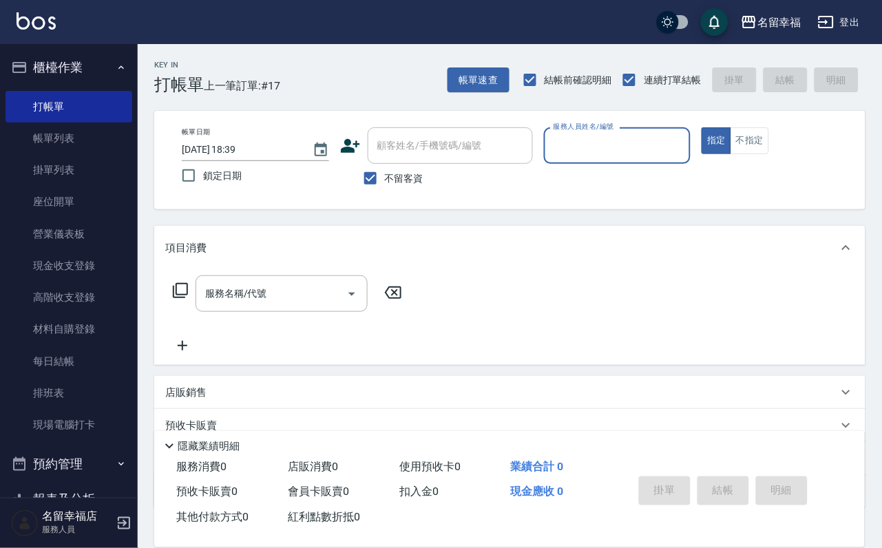
click at [178, 438] on icon at bounding box center [169, 446] width 17 height 17
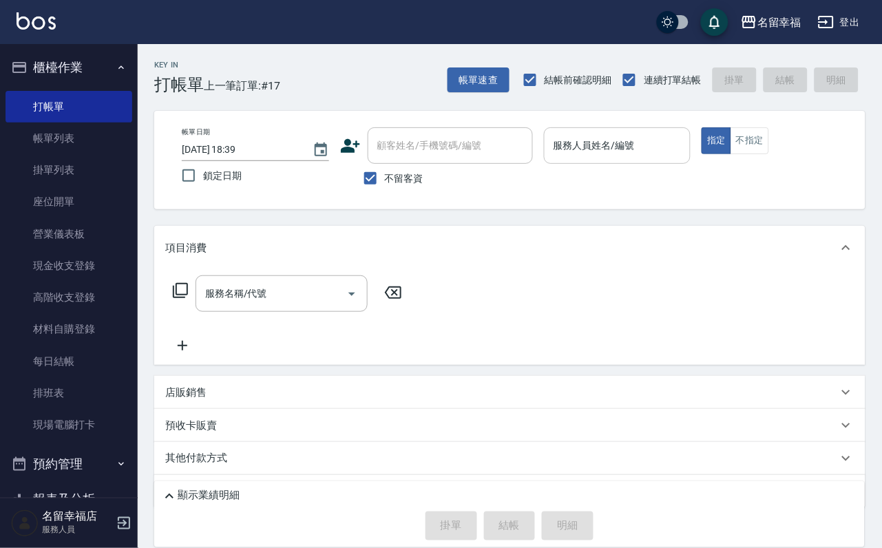
click at [646, 145] on input "服務人員姓名/編號" at bounding box center [617, 146] width 135 height 24
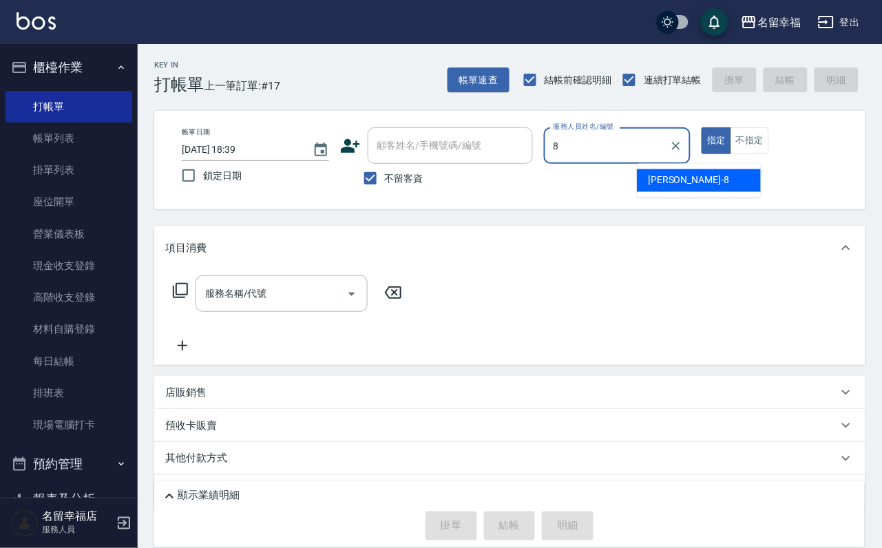
type input "詩婷-8"
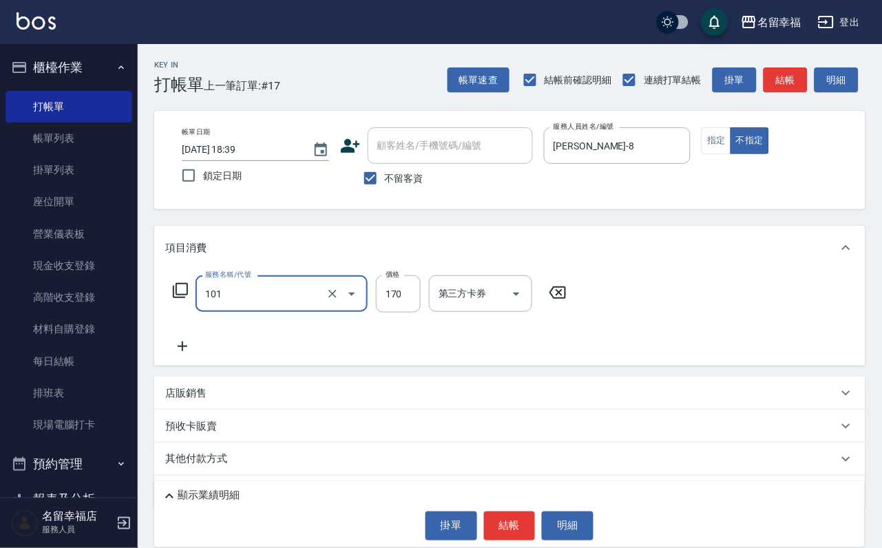
type input "洗髮(101)"
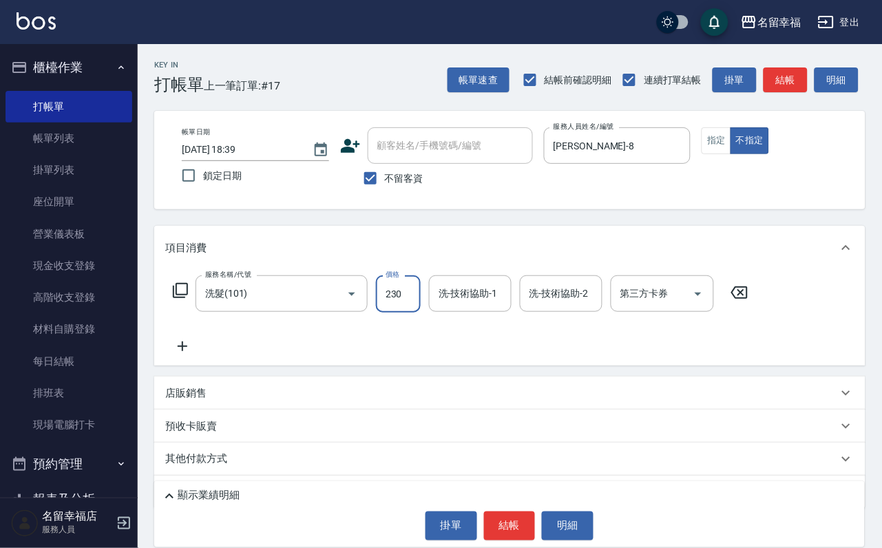
type input "230"
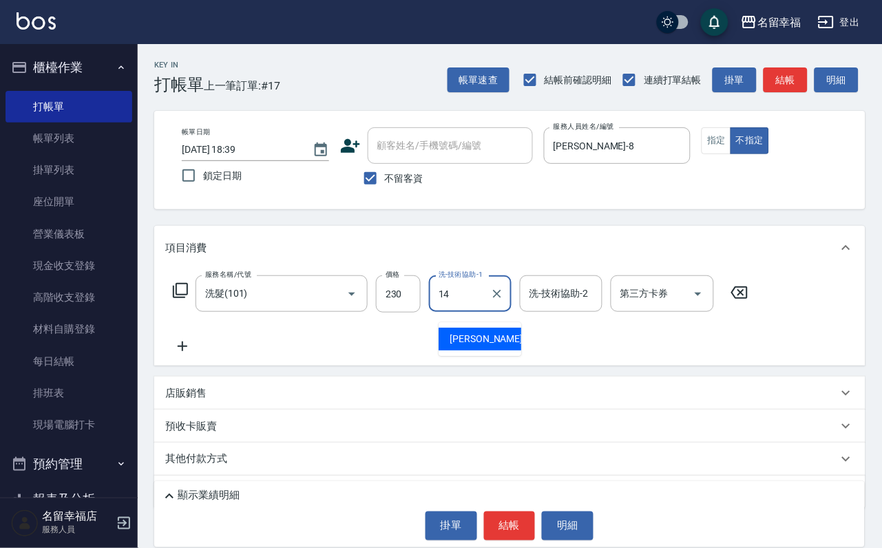
type input "芷萱-14"
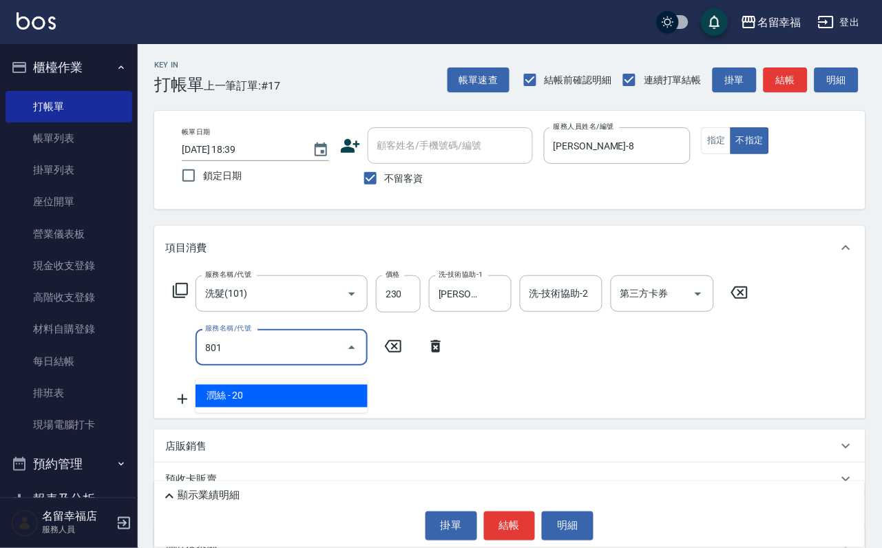
type input "潤絲(801)"
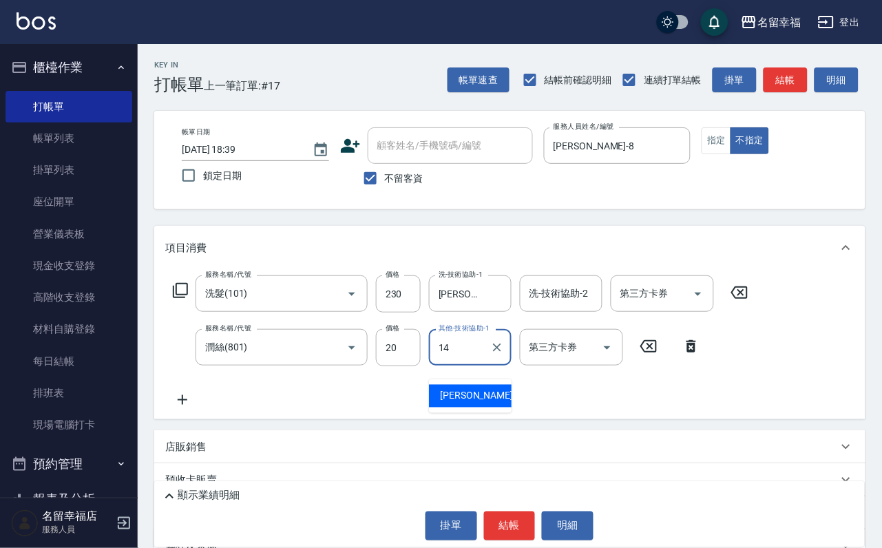
type input "芷萱-14"
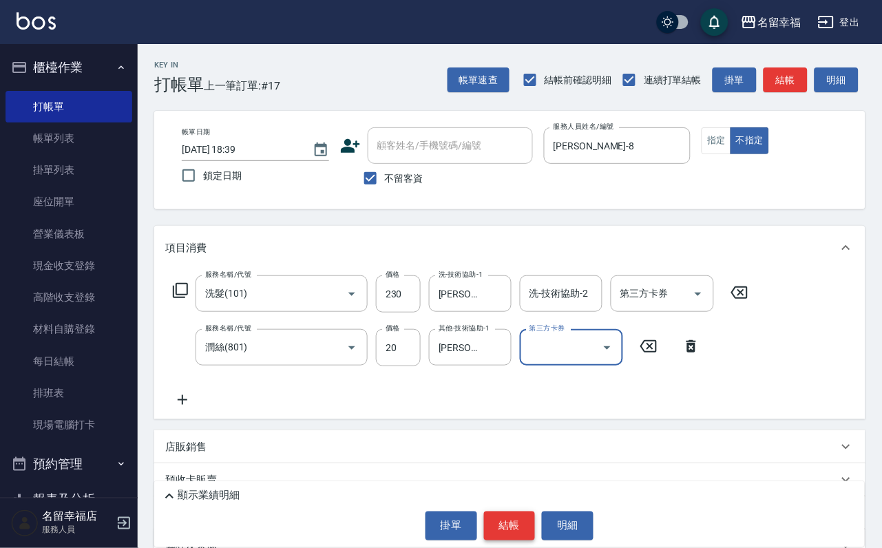
click at [519, 511] on button "結帳" at bounding box center [510, 525] width 52 height 29
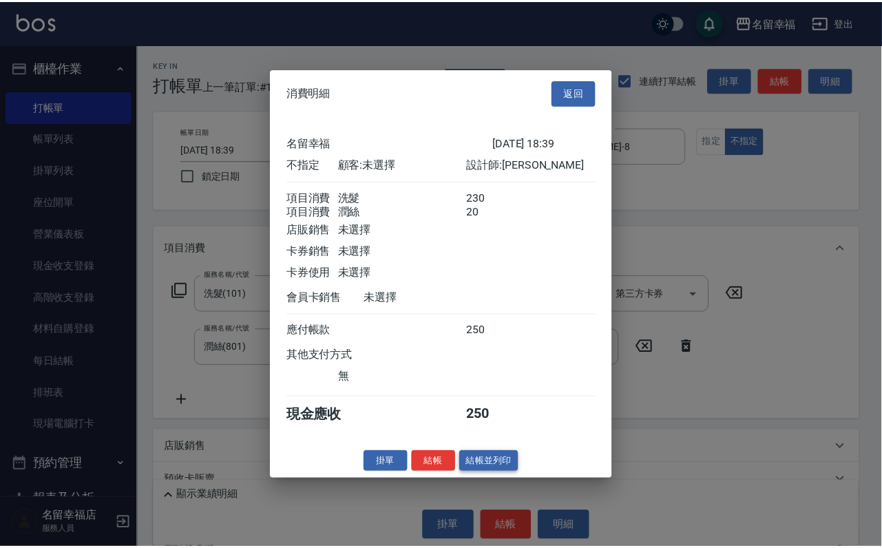
scroll to position [247, 0]
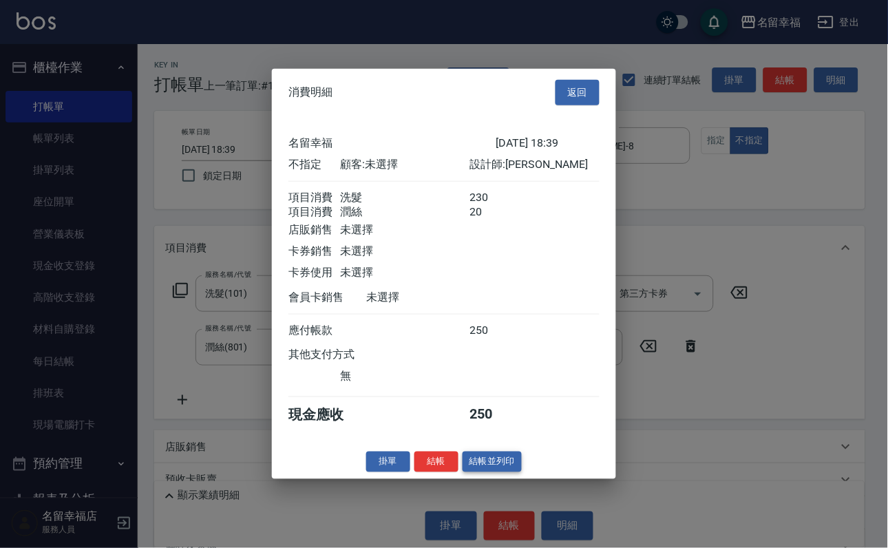
click at [500, 472] on button "結帳並列印" at bounding box center [493, 461] width 60 height 21
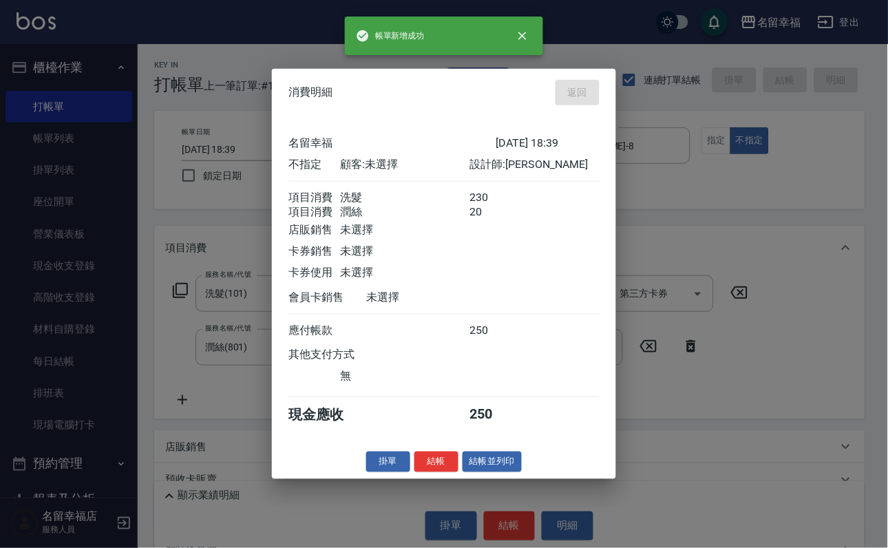
type input "2025/09/18 18:41"
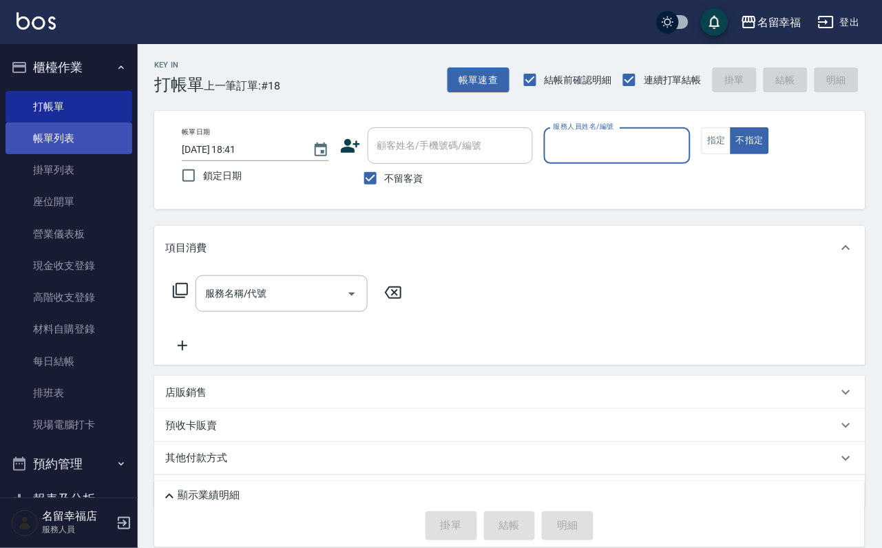
click at [43, 143] on link "帳單列表" at bounding box center [69, 139] width 127 height 32
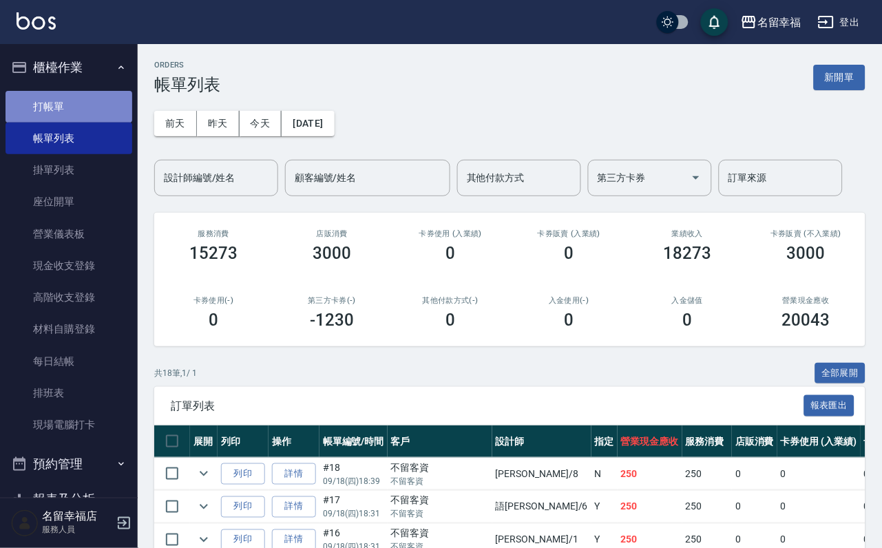
click at [87, 107] on link "打帳單" at bounding box center [69, 107] width 127 height 32
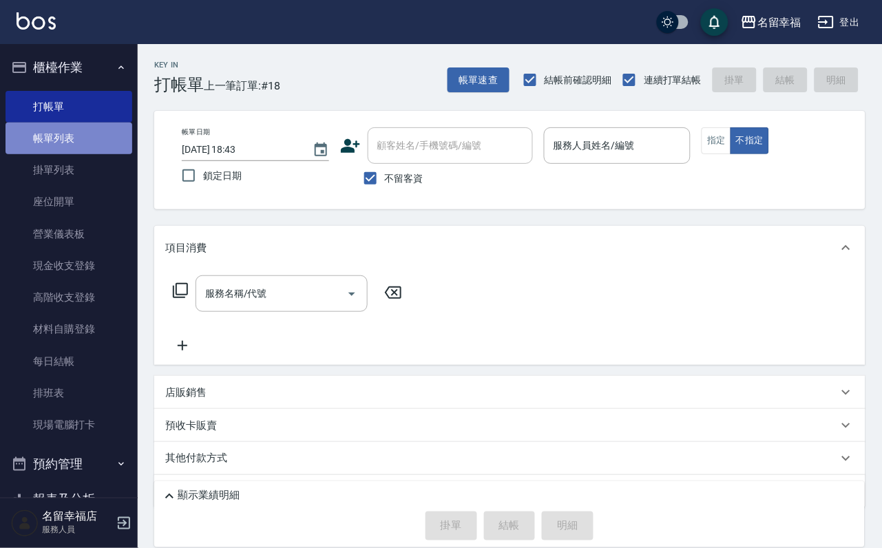
click at [92, 149] on link "帳單列表" at bounding box center [69, 139] width 127 height 32
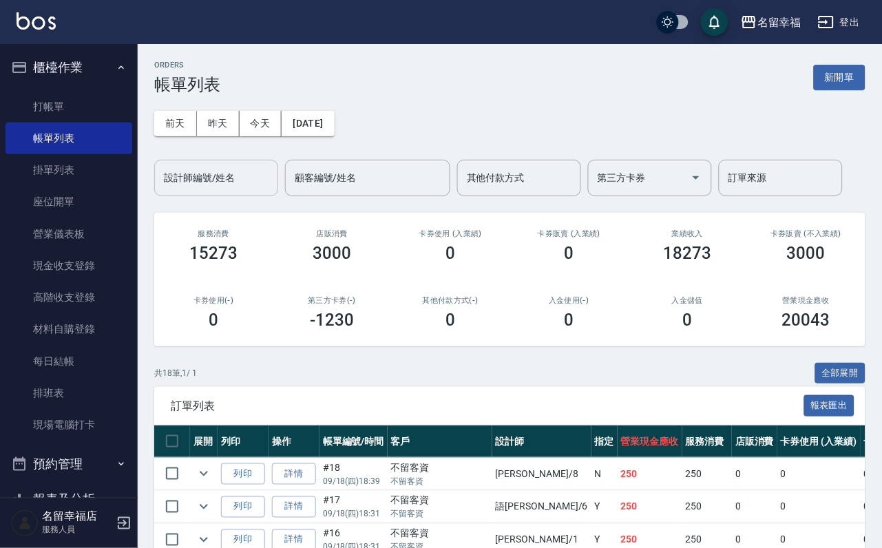
click at [222, 182] on input "設計師編號/姓名" at bounding box center [216, 178] width 112 height 24
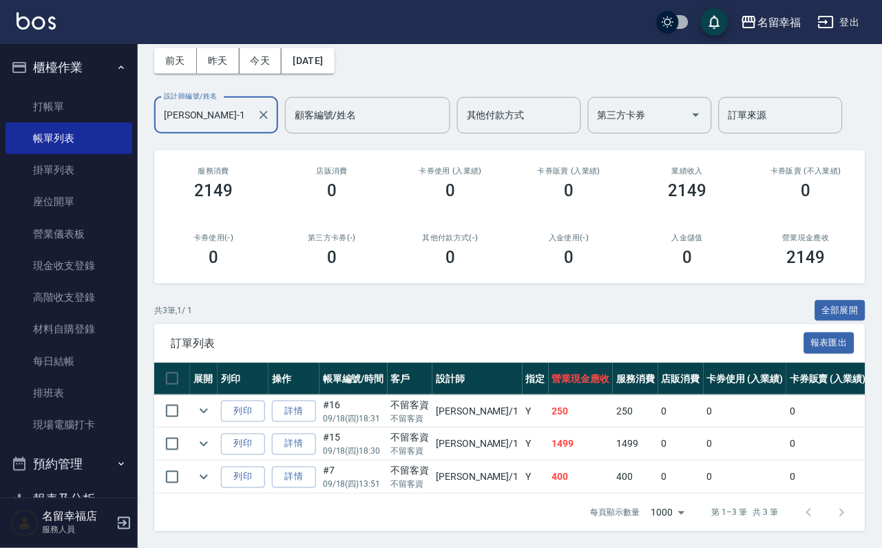
scroll to position [159, 0]
type input "珮瑜-1"
click at [61, 112] on link "打帳單" at bounding box center [69, 107] width 127 height 32
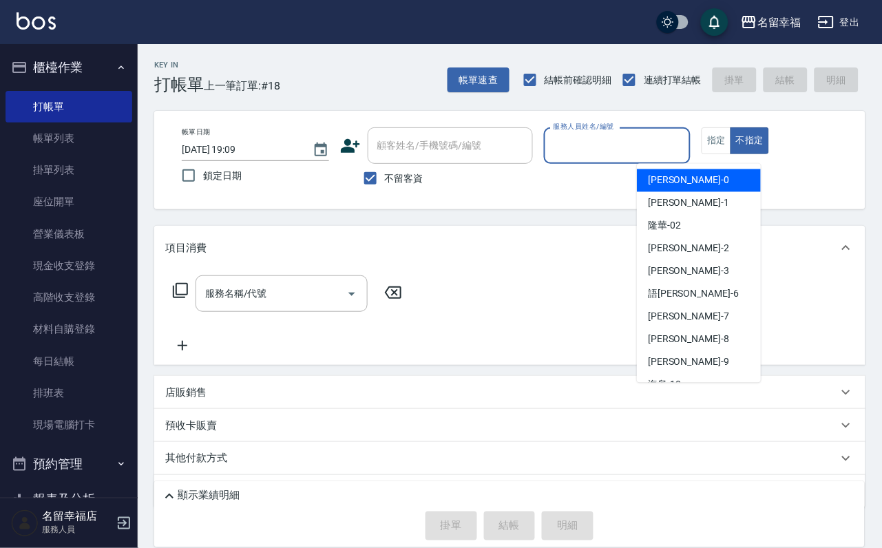
click at [685, 149] on input "服務人員姓名/編號" at bounding box center [617, 146] width 135 height 24
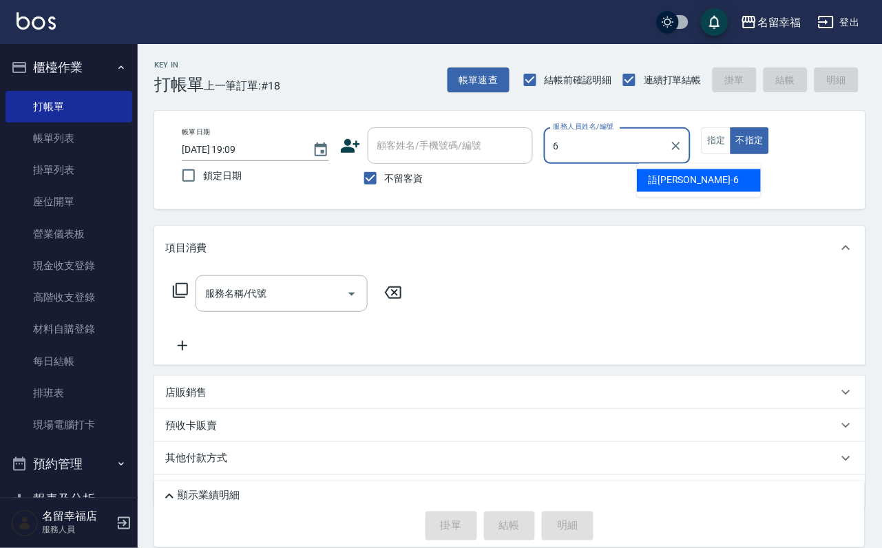
type input "語瑄-6"
type button "false"
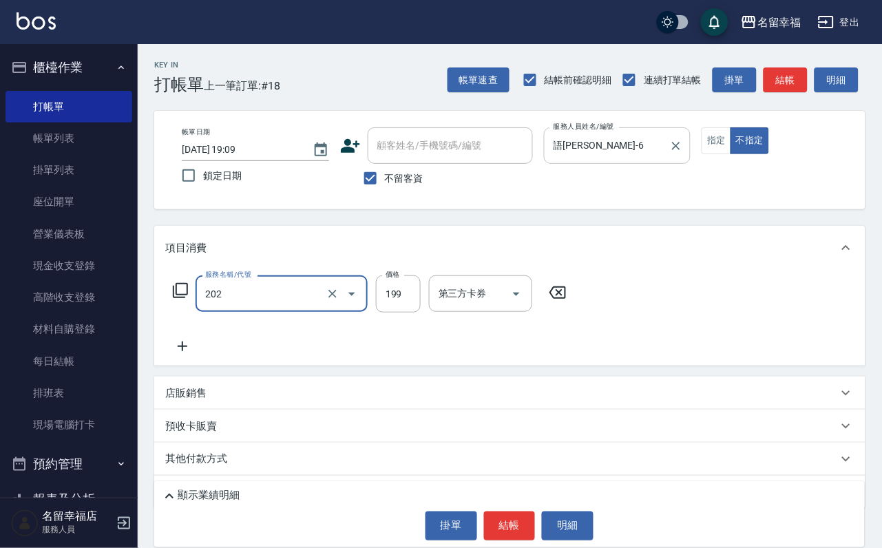
type input "不指定單剪(202)"
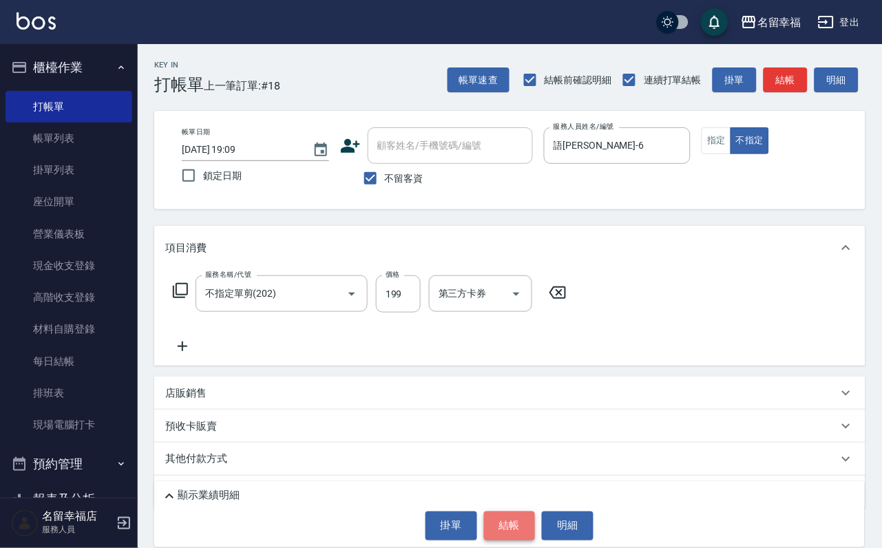
click at [503, 527] on button "結帳" at bounding box center [510, 525] width 52 height 29
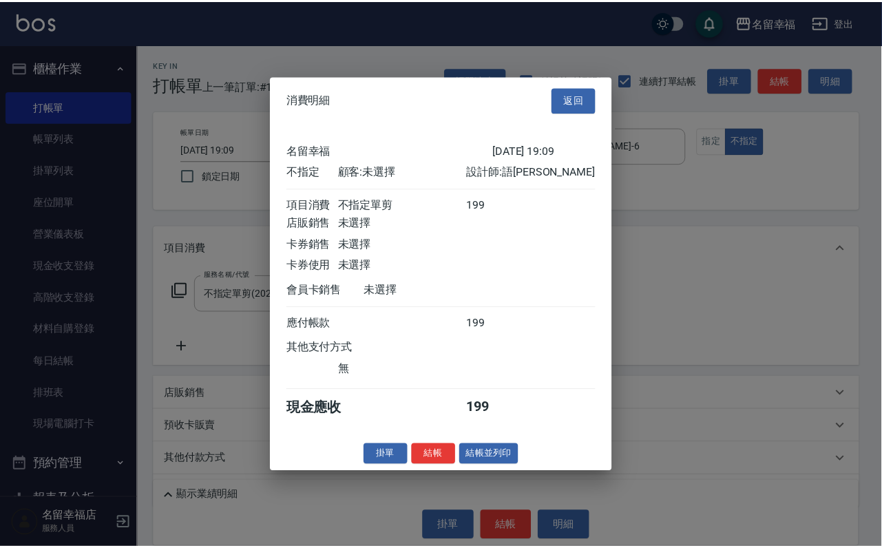
scroll to position [196, 0]
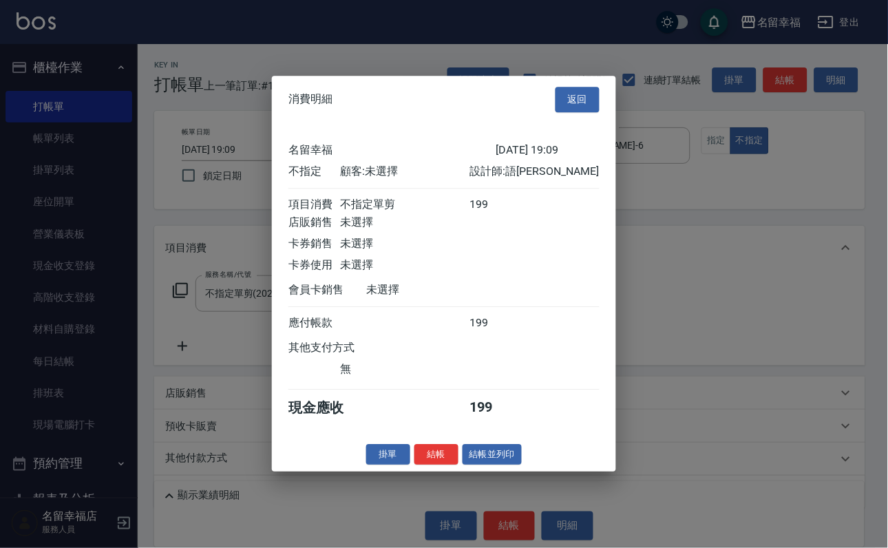
click at [414, 465] on button "結帳" at bounding box center [436, 454] width 44 height 21
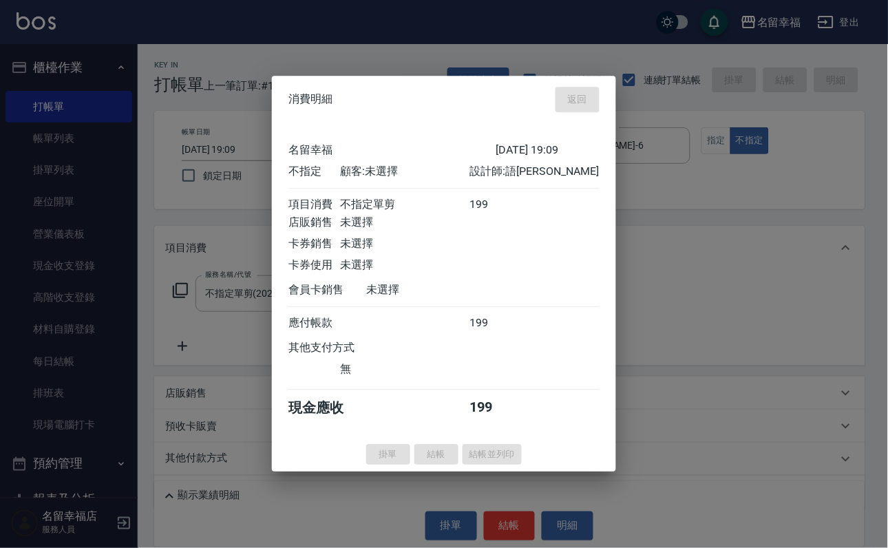
type input "2025/09/18 19:28"
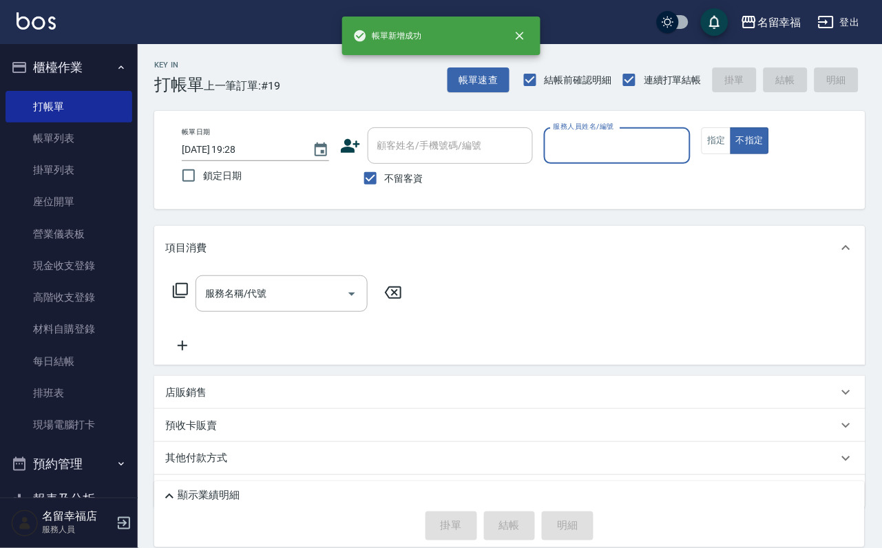
drag, startPoint x: 52, startPoint y: 143, endPoint x: 226, endPoint y: 209, distance: 186.7
click at [52, 143] on link "帳單列表" at bounding box center [69, 139] width 127 height 32
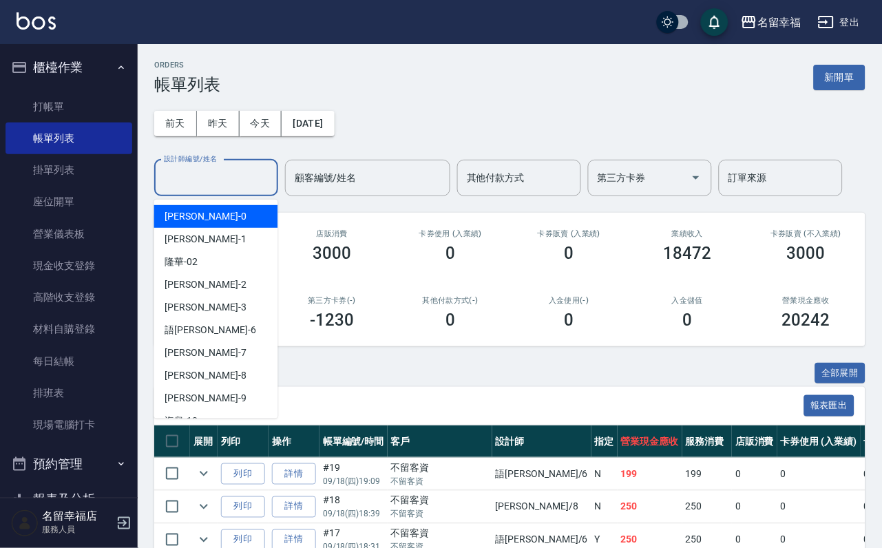
click at [219, 179] on input "設計師編號/姓名" at bounding box center [216, 178] width 112 height 24
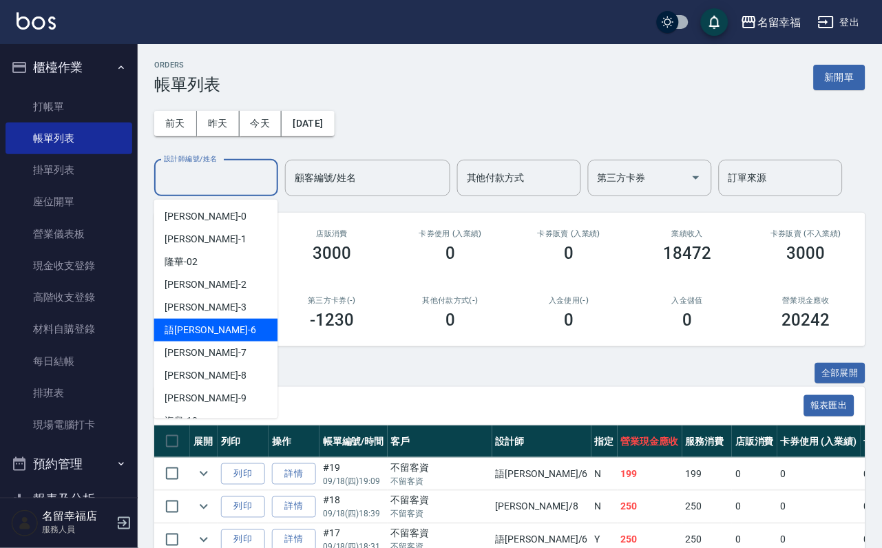
click at [224, 328] on div "語瑄 -6" at bounding box center [216, 330] width 124 height 23
type input "語瑄-6"
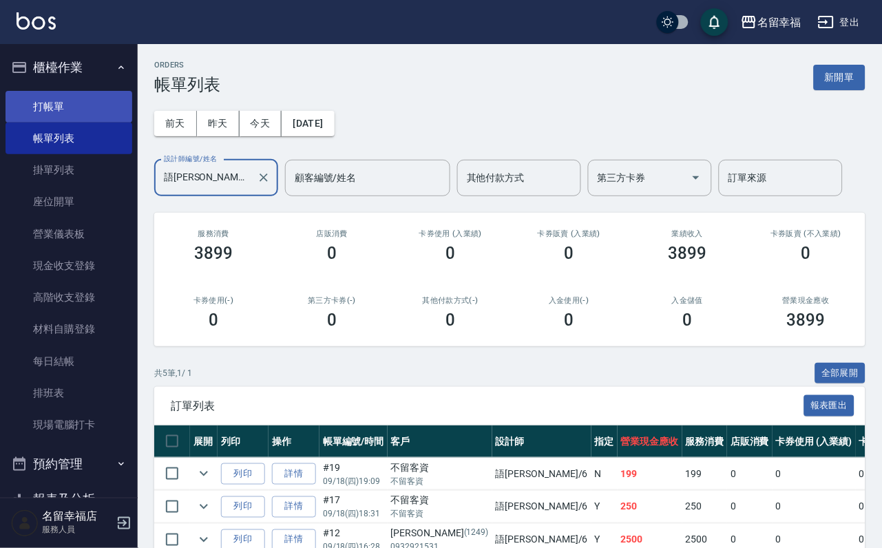
click at [67, 108] on link "打帳單" at bounding box center [69, 107] width 127 height 32
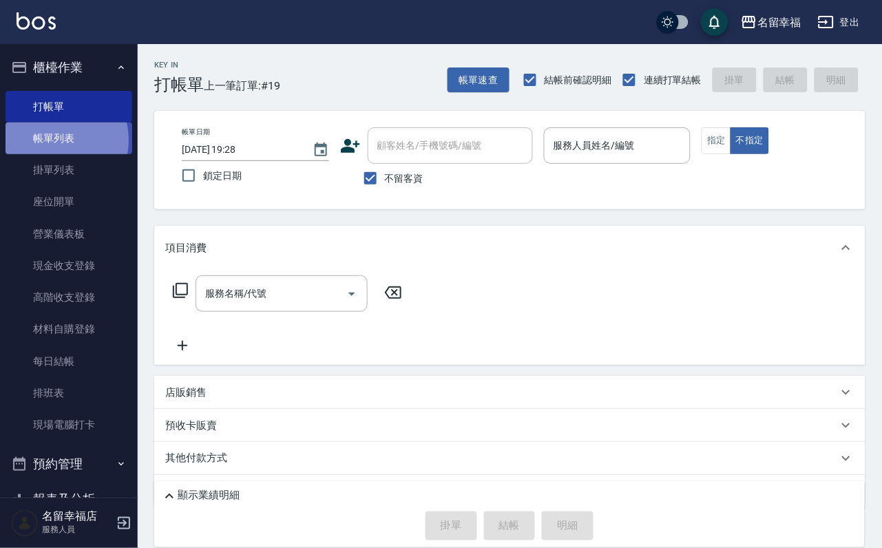
click at [55, 148] on link "帳單列表" at bounding box center [69, 139] width 127 height 32
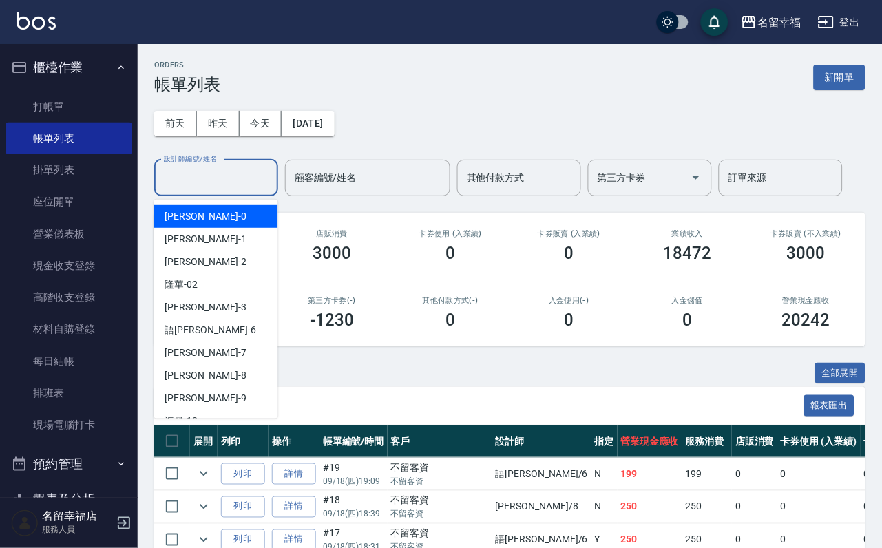
drag, startPoint x: 193, startPoint y: 177, endPoint x: 195, endPoint y: 184, distance: 7.7
click at [195, 182] on input "設計師編號/姓名" at bounding box center [216, 178] width 112 height 24
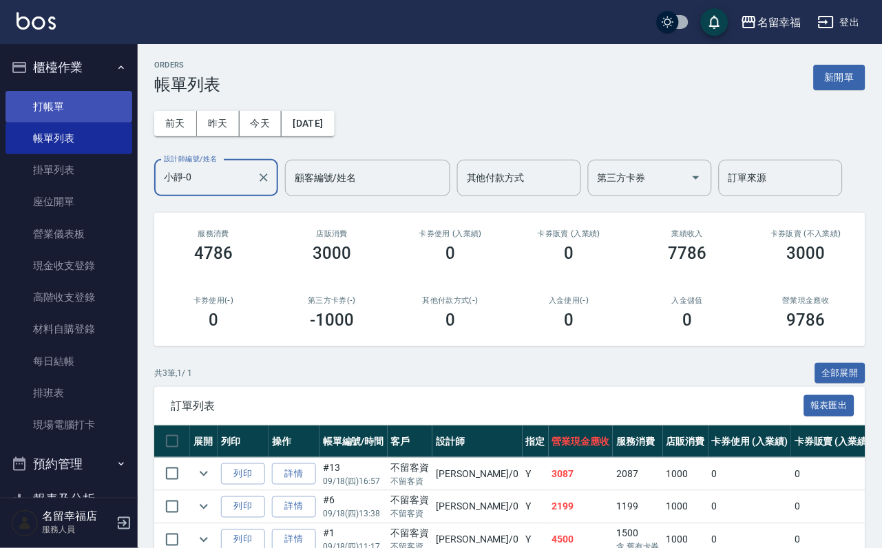
type input "小靜-0"
click at [39, 107] on link "打帳單" at bounding box center [69, 107] width 127 height 32
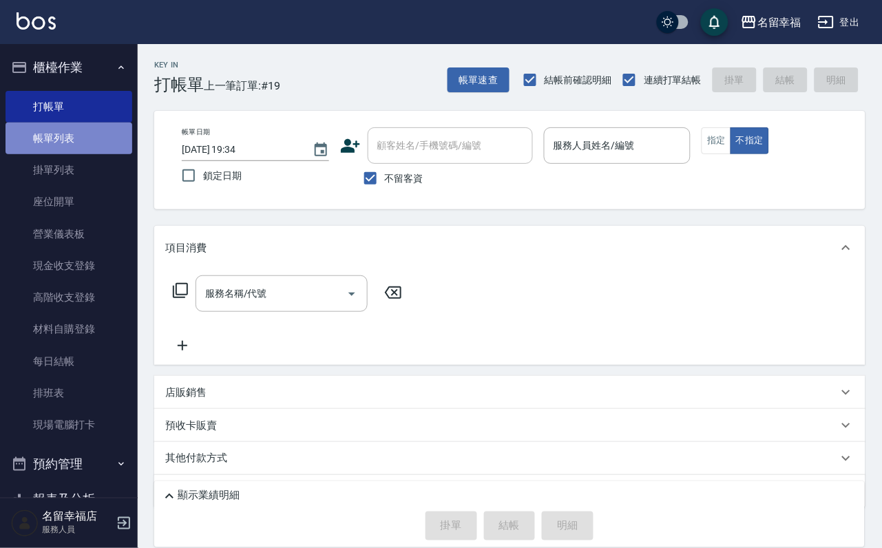
click at [93, 143] on link "帳單列表" at bounding box center [69, 139] width 127 height 32
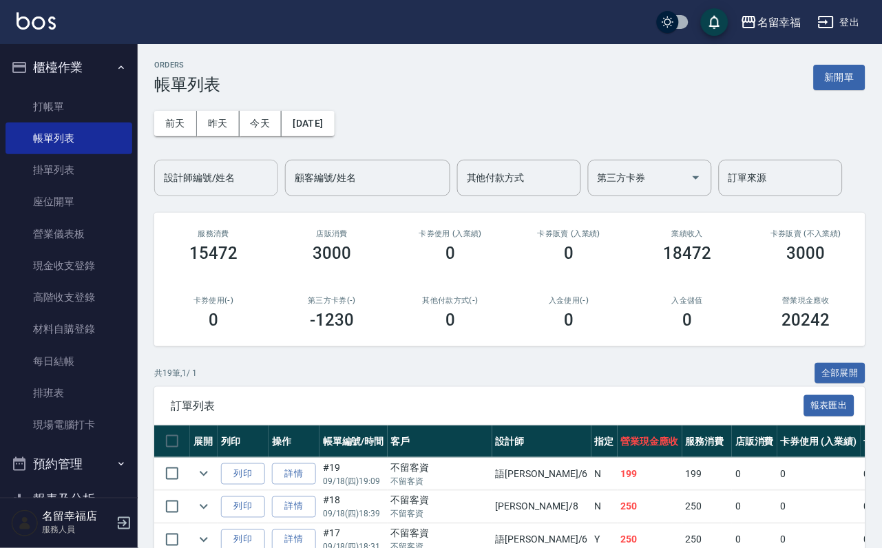
drag, startPoint x: 223, startPoint y: 187, endPoint x: 210, endPoint y: 178, distance: 15.5
click at [215, 182] on input "設計師編號/姓名" at bounding box center [216, 178] width 112 height 24
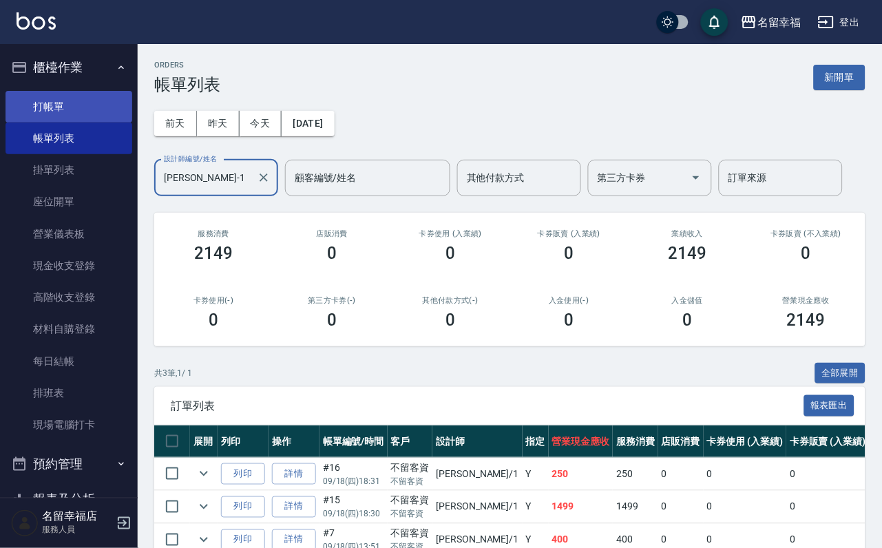
type input "珮瑜-1"
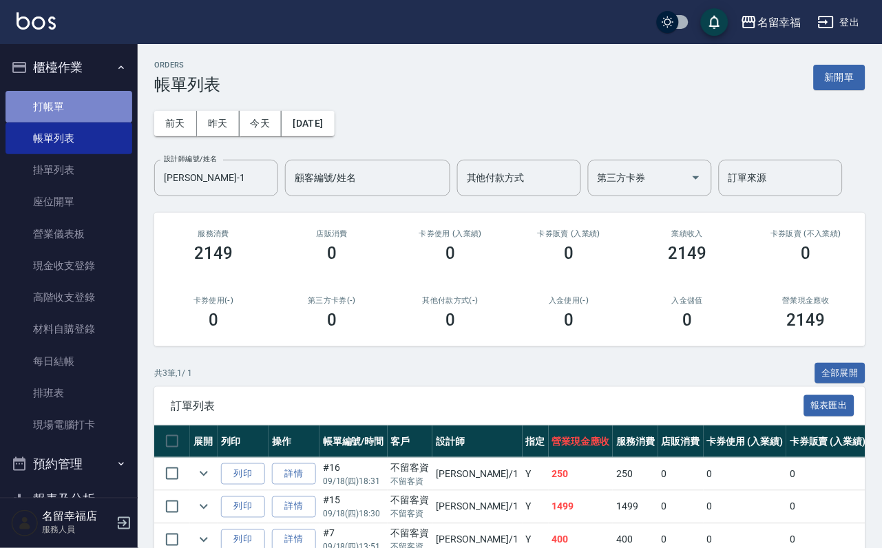
click at [89, 118] on link "打帳單" at bounding box center [69, 107] width 127 height 32
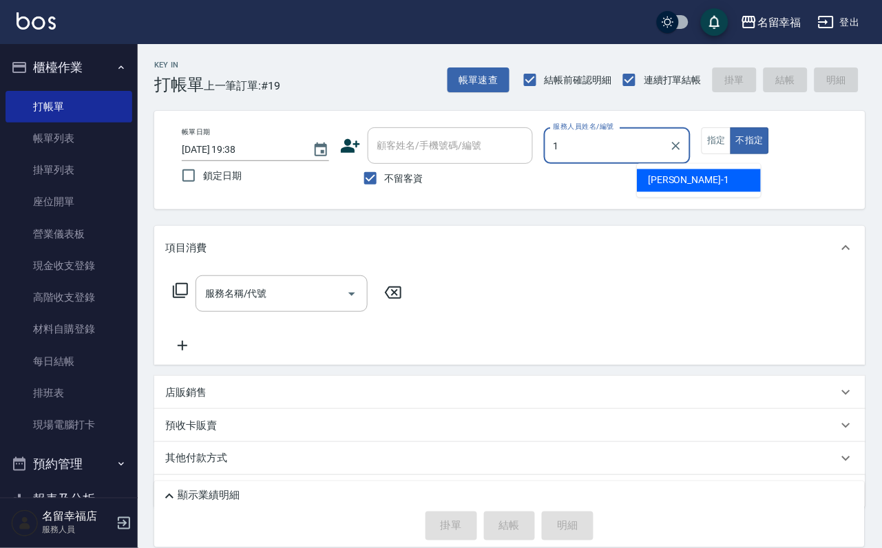
type input "珮瑜-1"
type button "false"
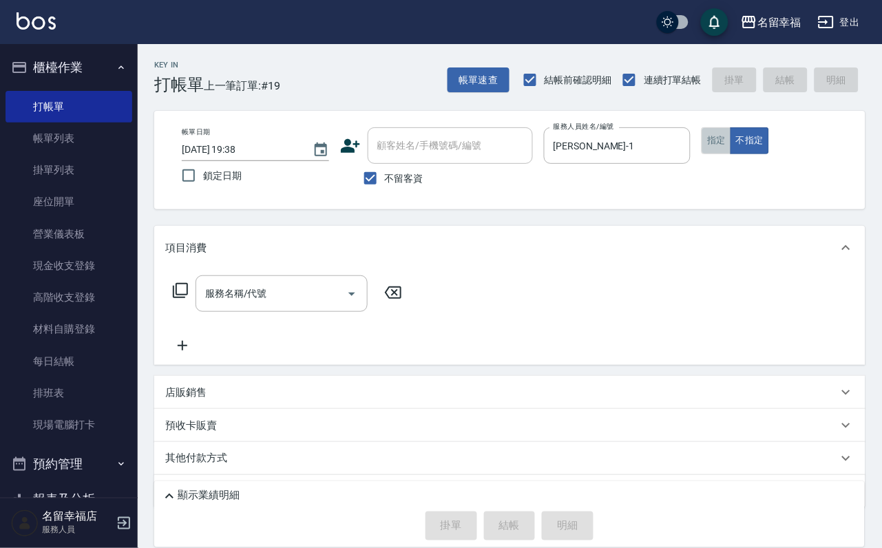
click at [731, 154] on button "指定" at bounding box center [716, 140] width 30 height 27
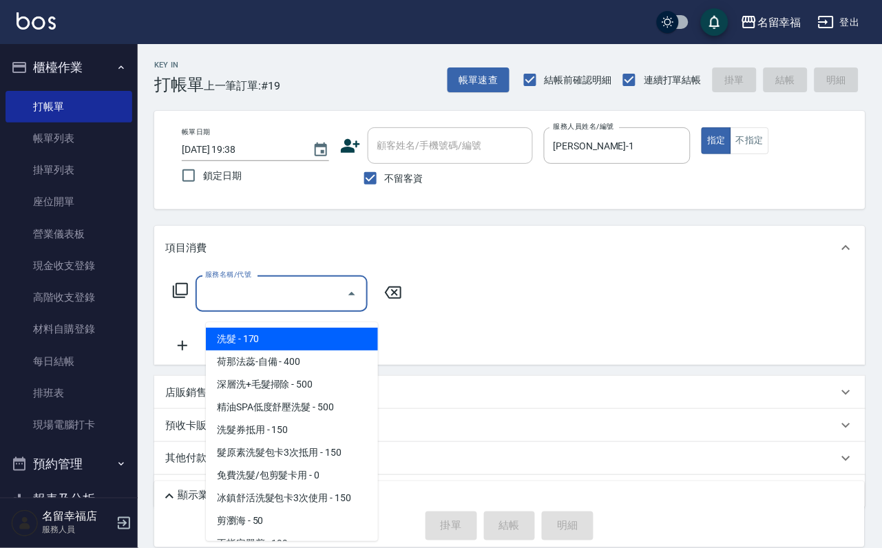
click at [322, 306] on input "服務名稱/代號" at bounding box center [271, 294] width 139 height 24
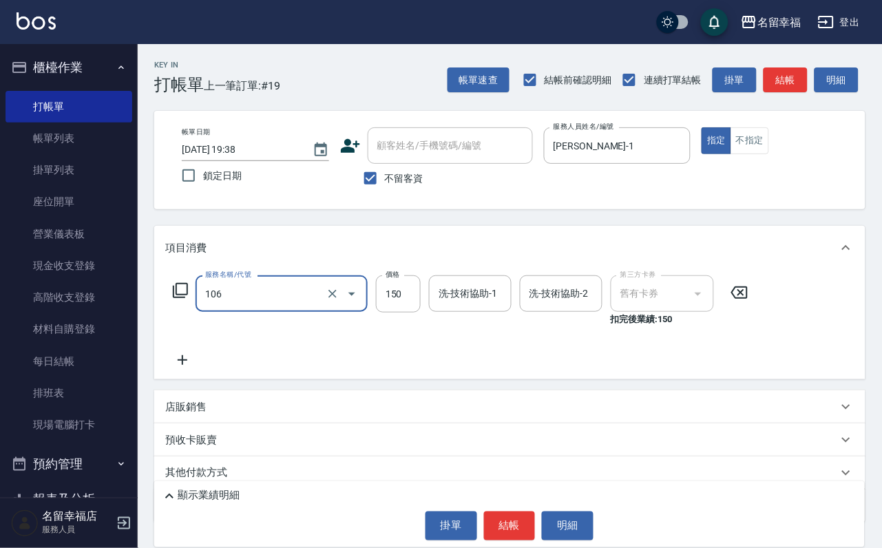
type input "洗髮券抵用(106)"
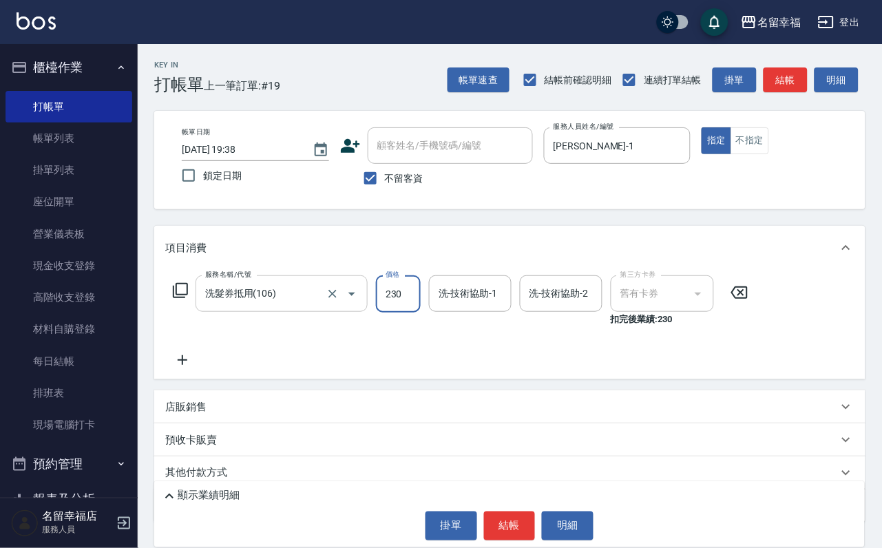
type input "230"
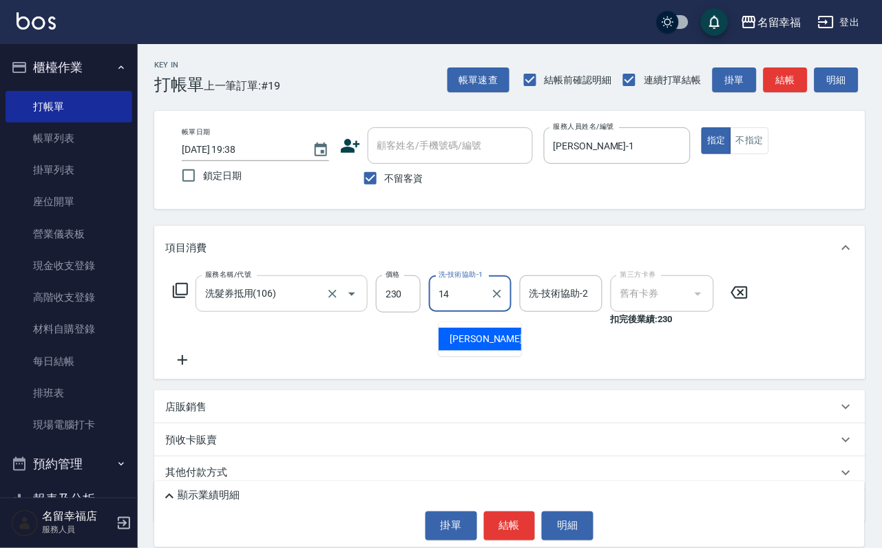
type input "芷萱-14"
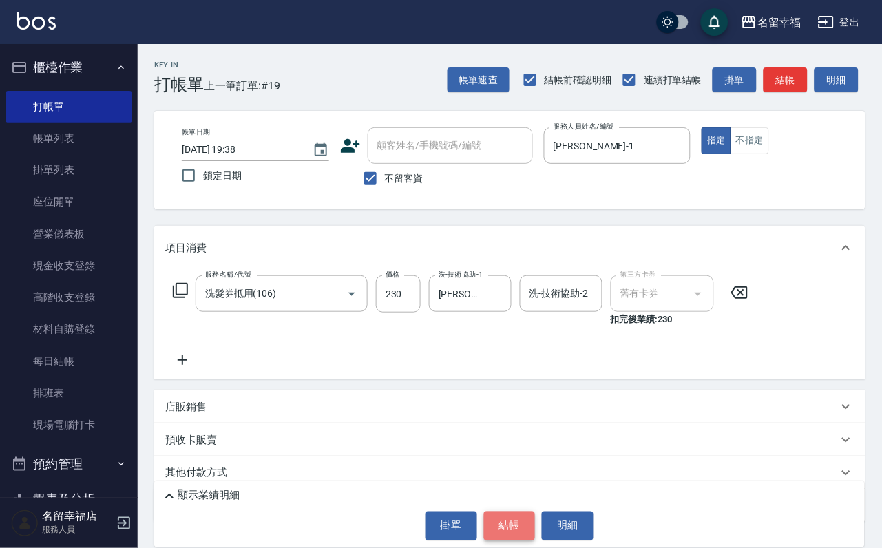
click at [523, 525] on button "結帳" at bounding box center [510, 525] width 52 height 29
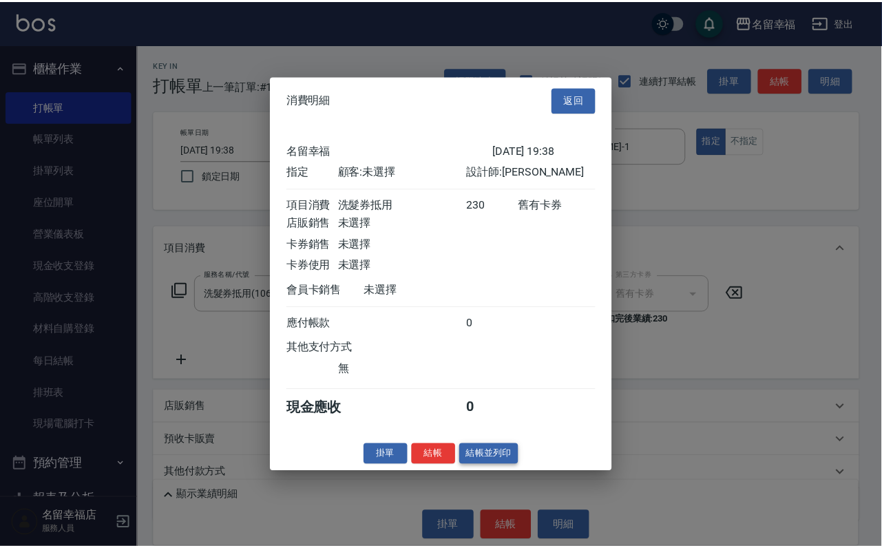
scroll to position [170, 0]
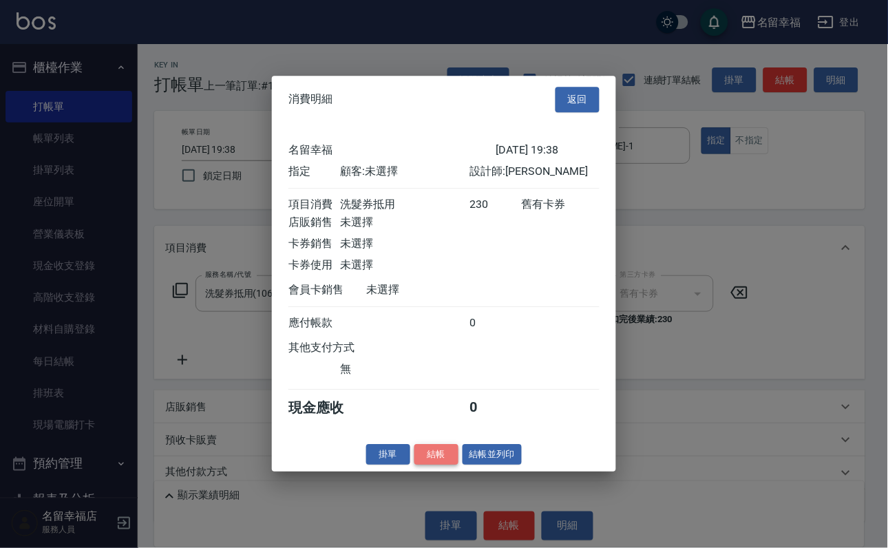
click at [422, 465] on button "結帳" at bounding box center [436, 454] width 44 height 21
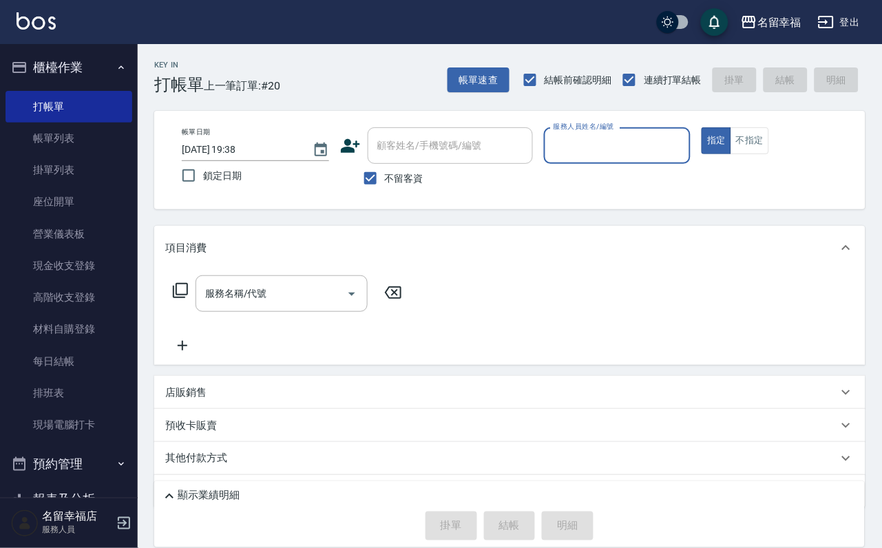
click at [701, 127] on button "指定" at bounding box center [716, 140] width 30 height 27
type button "true"
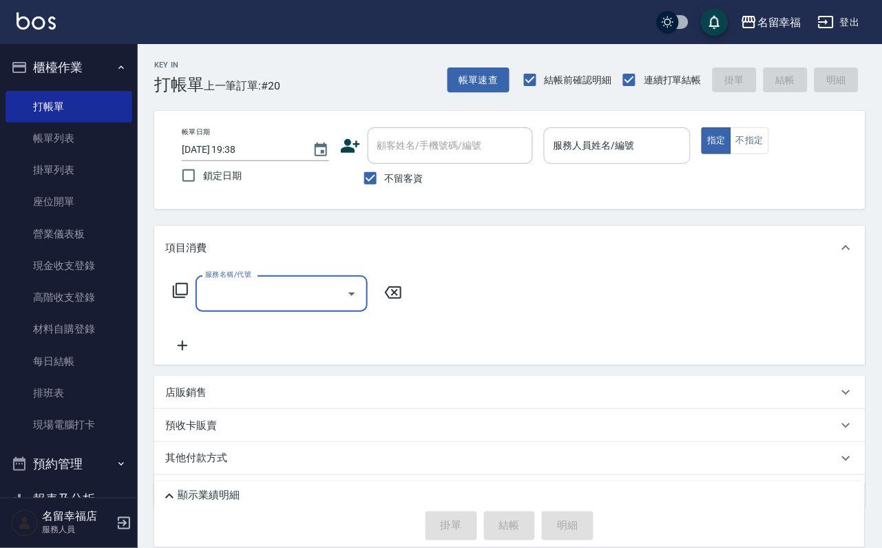
drag, startPoint x: 730, startPoint y: 160, endPoint x: 700, endPoint y: 158, distance: 29.6
click at [691, 158] on div "服務人員姓名/編號" at bounding box center [617, 145] width 147 height 36
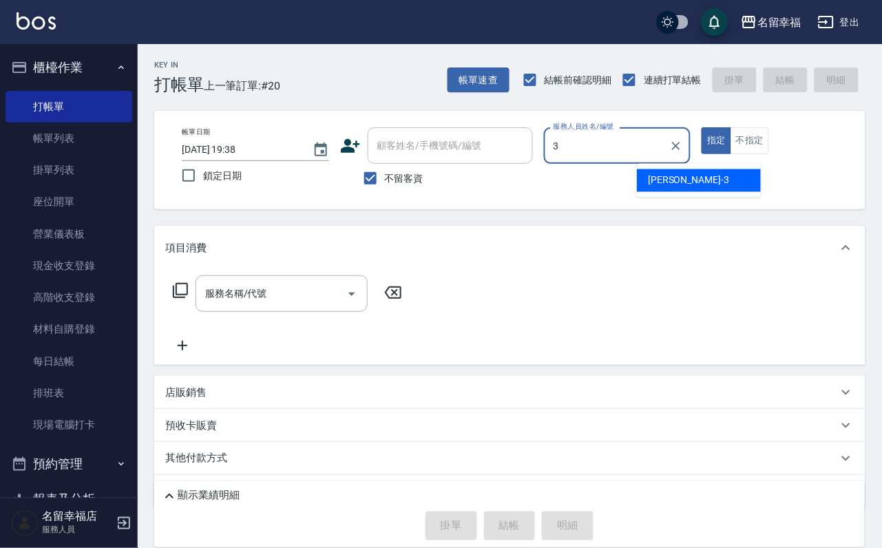
type input "晉瑋-3"
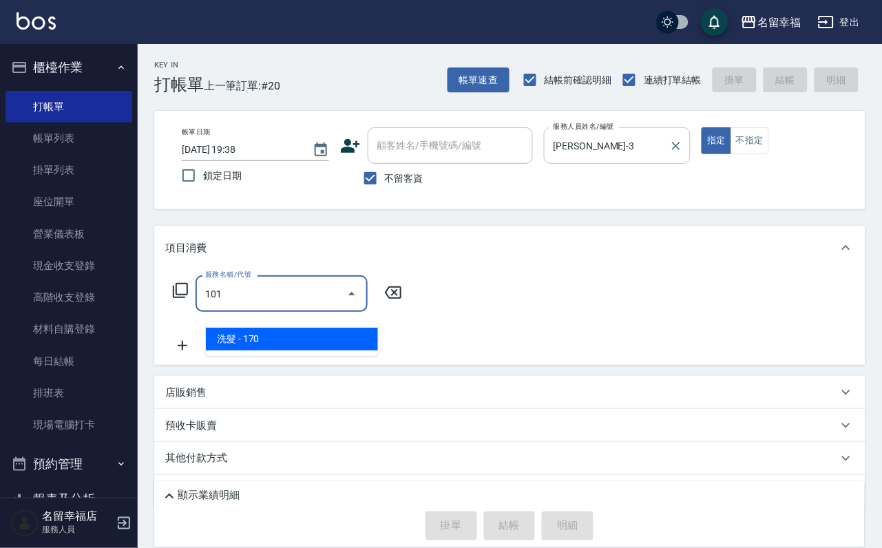
type input "洗髮(101)"
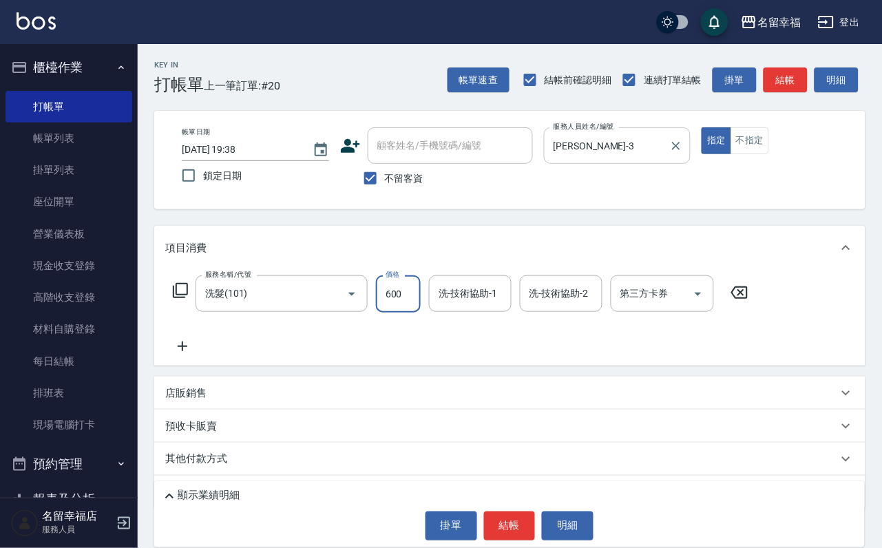
type input "600"
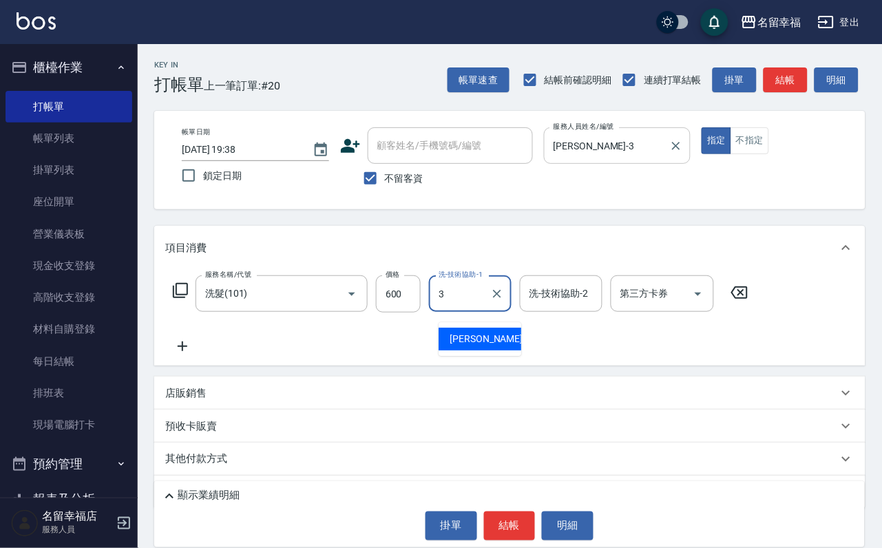
type input "晉瑋-3"
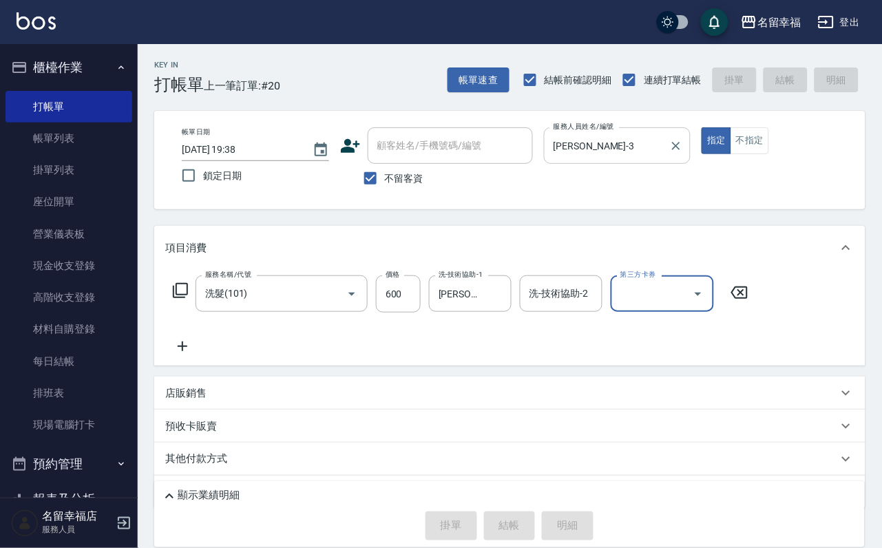
type input "2025/09/18 19:51"
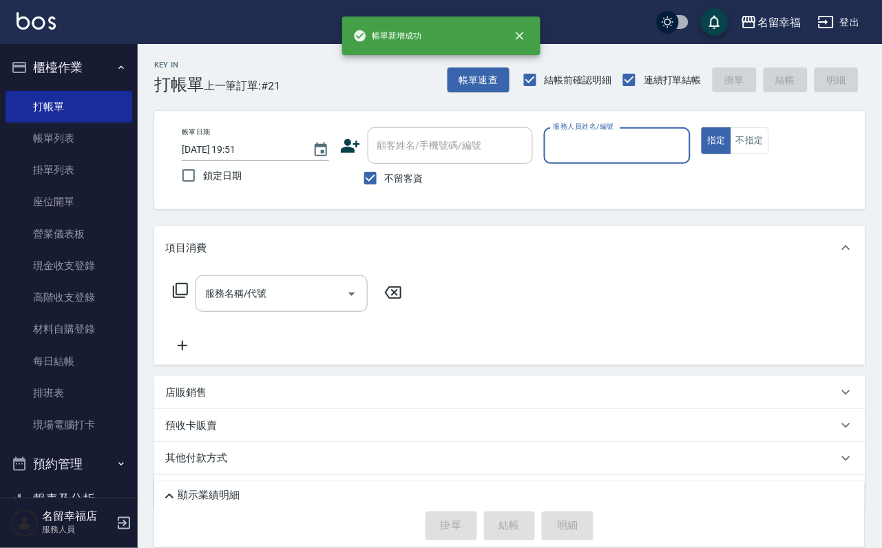
click at [679, 150] on input "服務人員姓名/編號" at bounding box center [617, 146] width 135 height 24
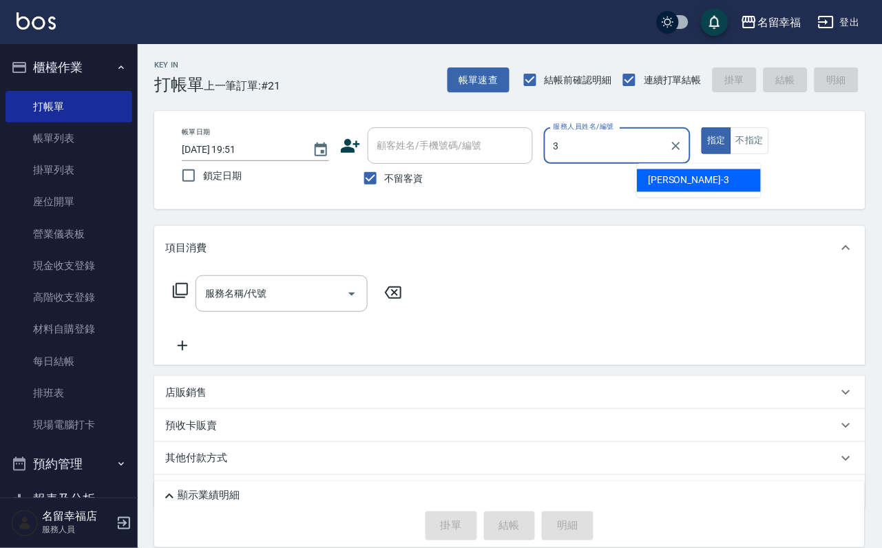
type input "晉瑋-3"
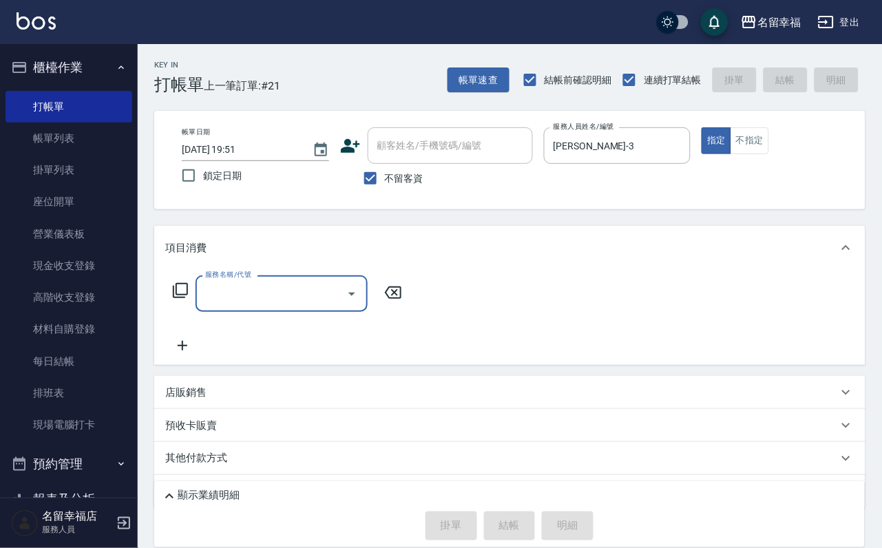
click at [178, 289] on div "服務名稱/代號 服務名稱/代號" at bounding box center [287, 293] width 245 height 36
click at [182, 295] on icon at bounding box center [180, 290] width 15 height 15
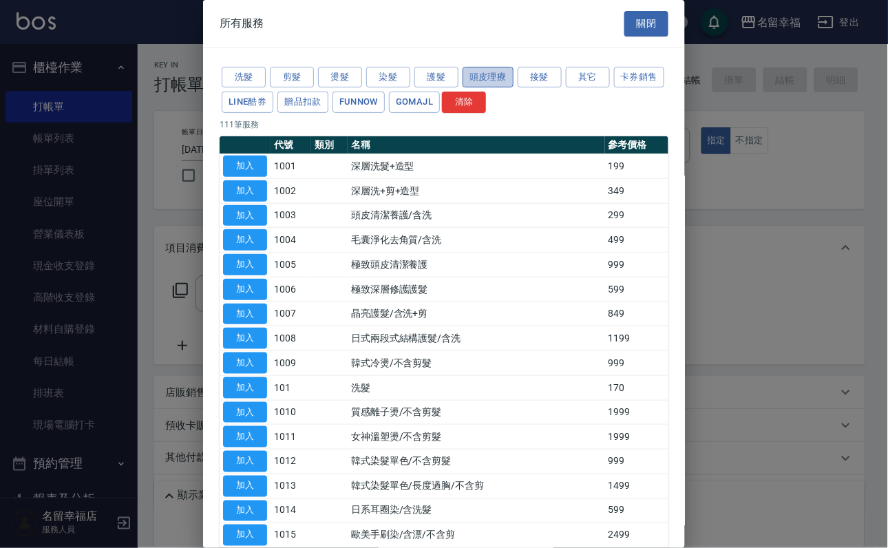
click at [514, 84] on button "頭皮理療" at bounding box center [488, 77] width 51 height 21
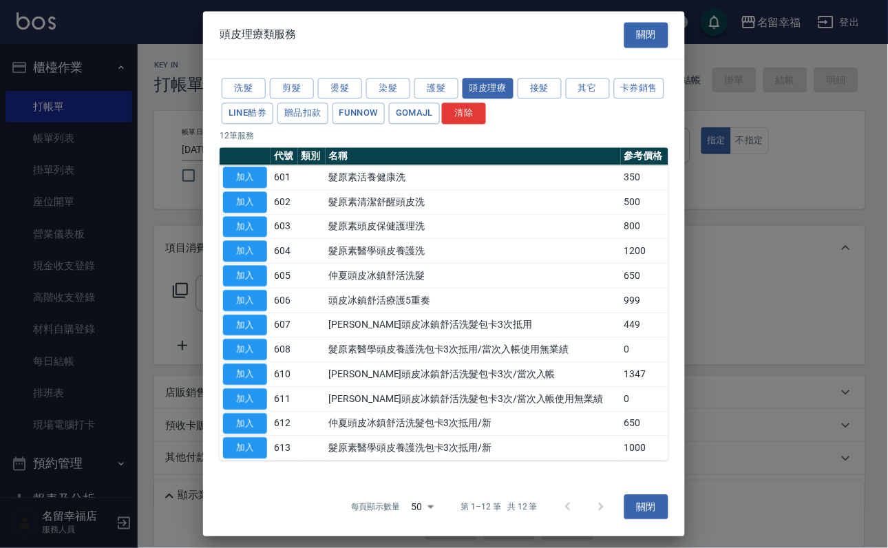
click at [234, 188] on button "加入" at bounding box center [245, 177] width 44 height 21
type input "髮原素活養健康洗(601)"
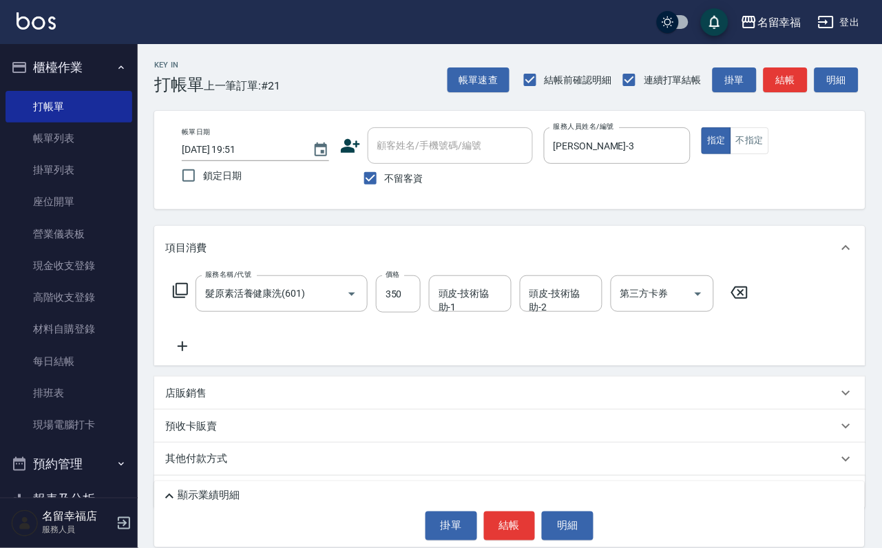
drag, startPoint x: 463, startPoint y: 291, endPoint x: 456, endPoint y: 294, distance: 7.4
click at [462, 291] on div "頭皮-技術協助-1 頭皮-技術協助-1" at bounding box center [470, 293] width 83 height 36
click at [417, 308] on input "350" at bounding box center [398, 293] width 45 height 37
type input "400"
type input "晉瑋-3"
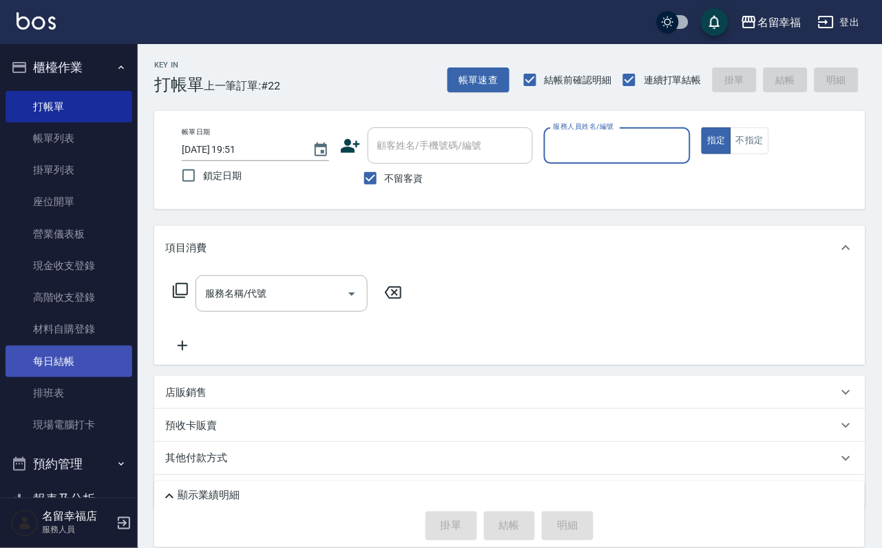
click at [61, 377] on link "每日結帳" at bounding box center [69, 362] width 127 height 32
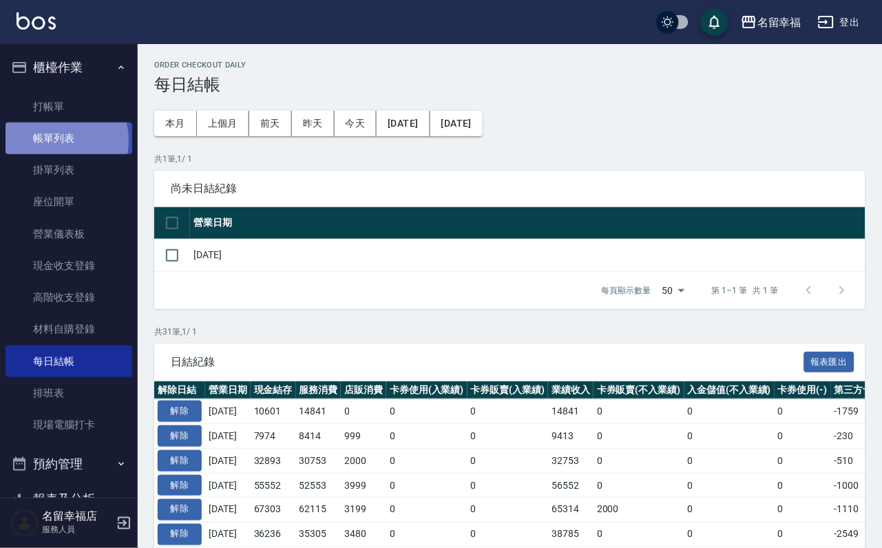
click at [52, 149] on link "帳單列表" at bounding box center [69, 139] width 127 height 32
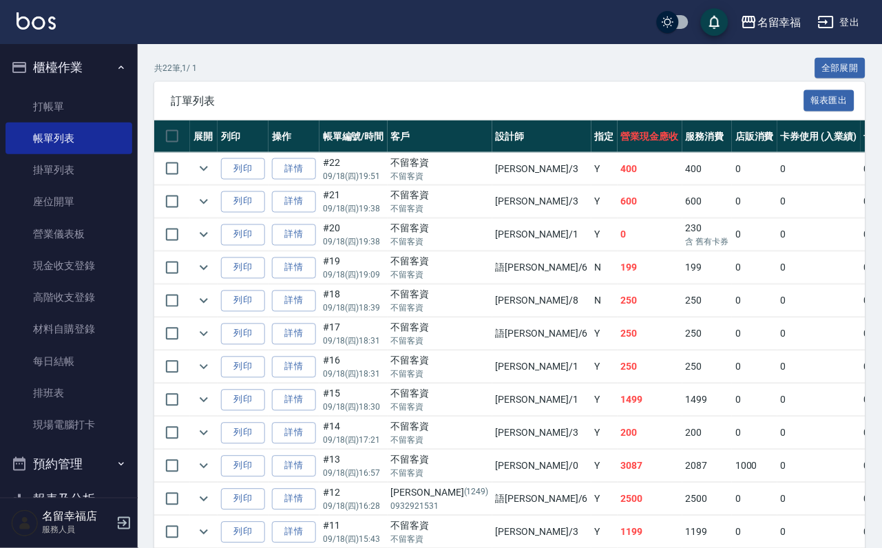
scroll to position [310, 0]
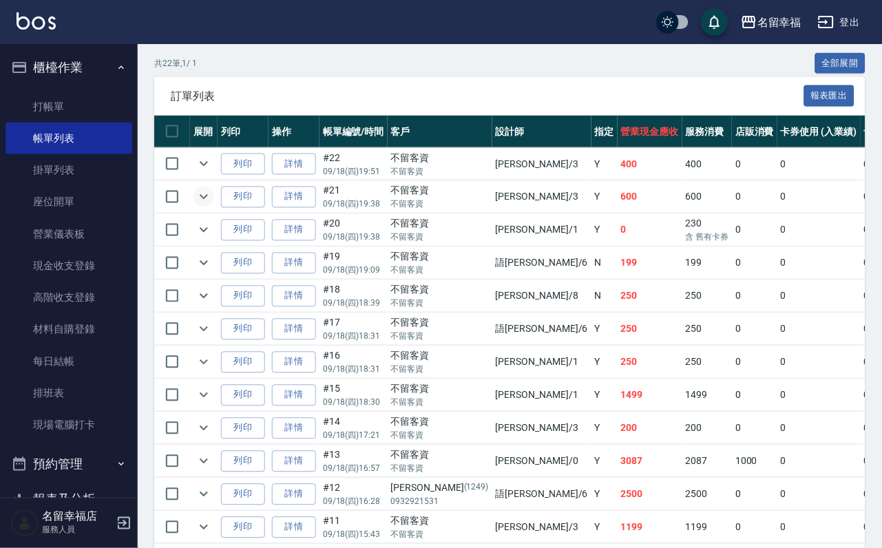
click at [212, 205] on icon "expand row" at bounding box center [204, 197] width 17 height 17
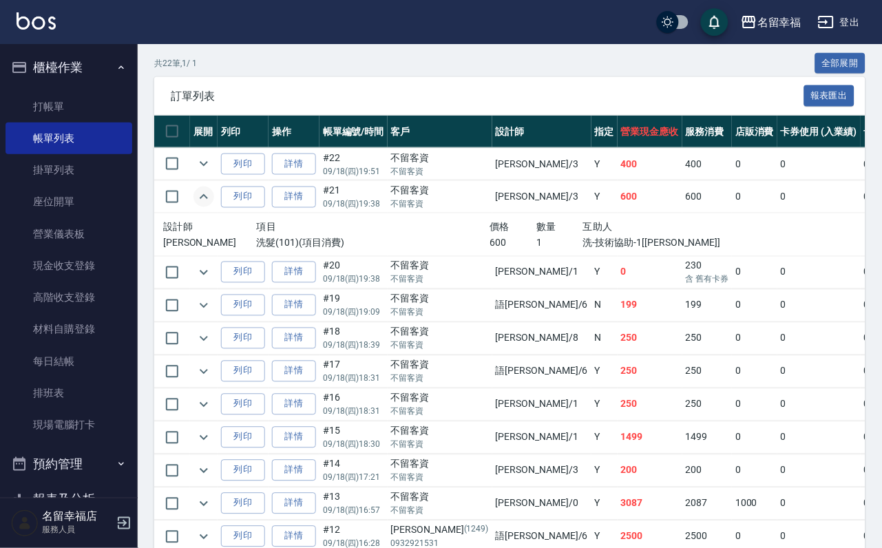
click at [208, 199] on icon "expand row" at bounding box center [204, 196] width 8 height 5
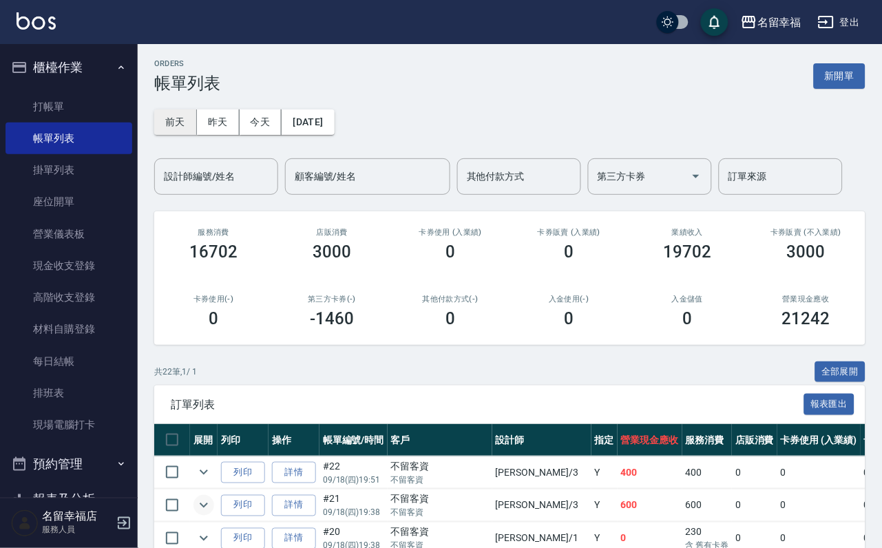
scroll to position [0, 0]
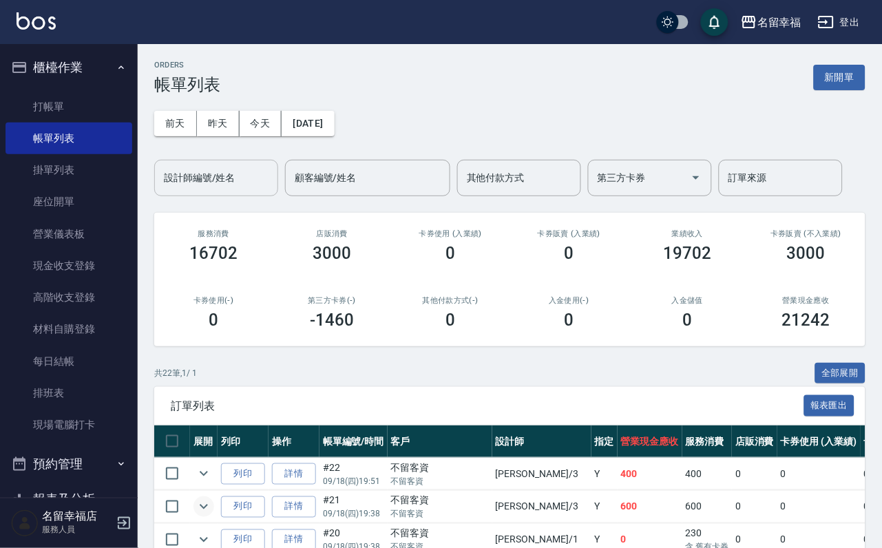
click at [208, 181] on input "設計師編號/姓名" at bounding box center [216, 178] width 112 height 24
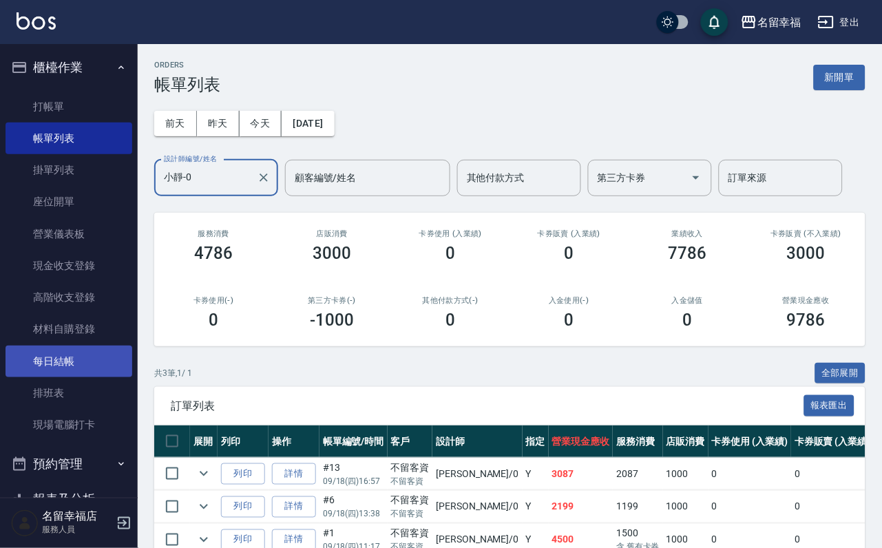
type input "小靜-0"
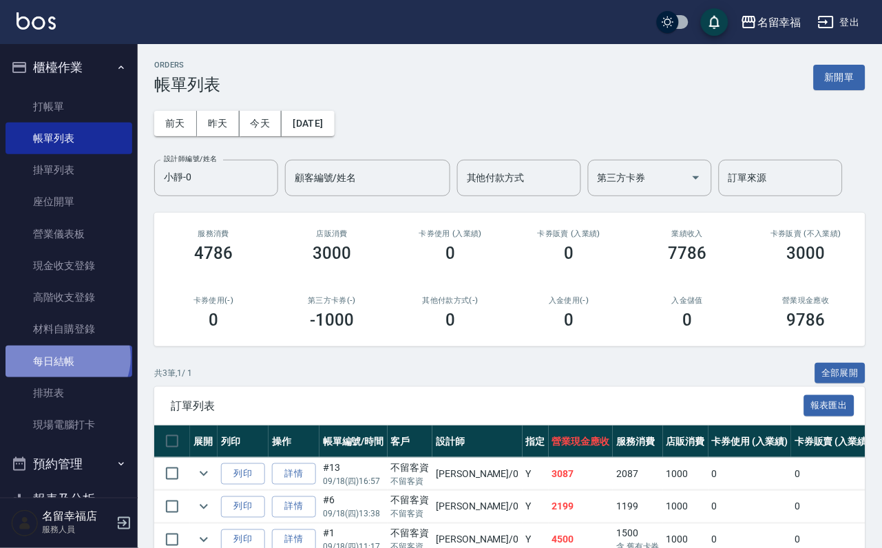
click at [65, 377] on link "每日結帳" at bounding box center [69, 362] width 127 height 32
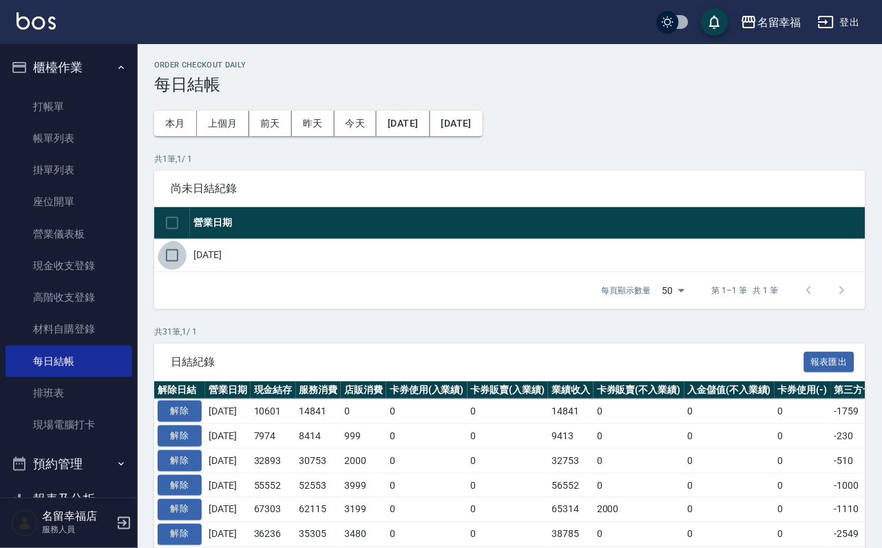
click at [171, 270] on input "checkbox" at bounding box center [172, 255] width 29 height 29
checkbox input "true"
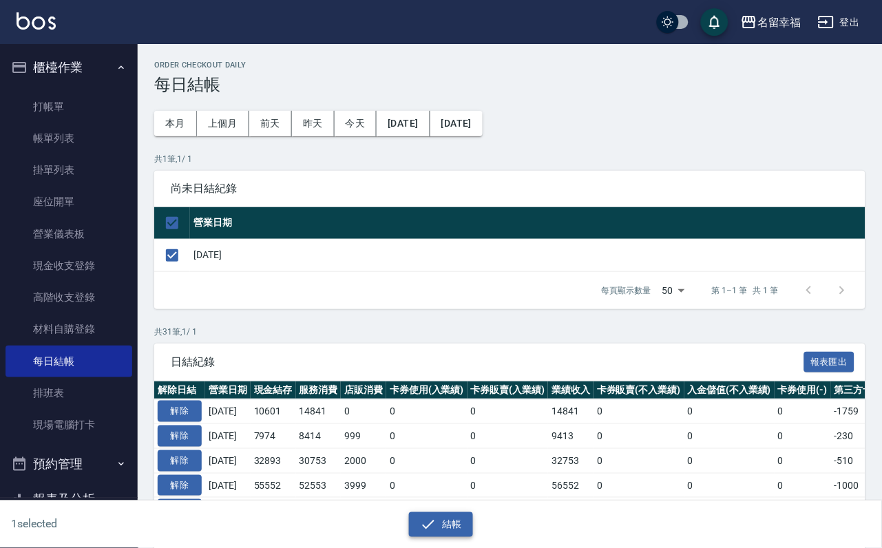
click at [456, 523] on button "結帳" at bounding box center [441, 524] width 64 height 25
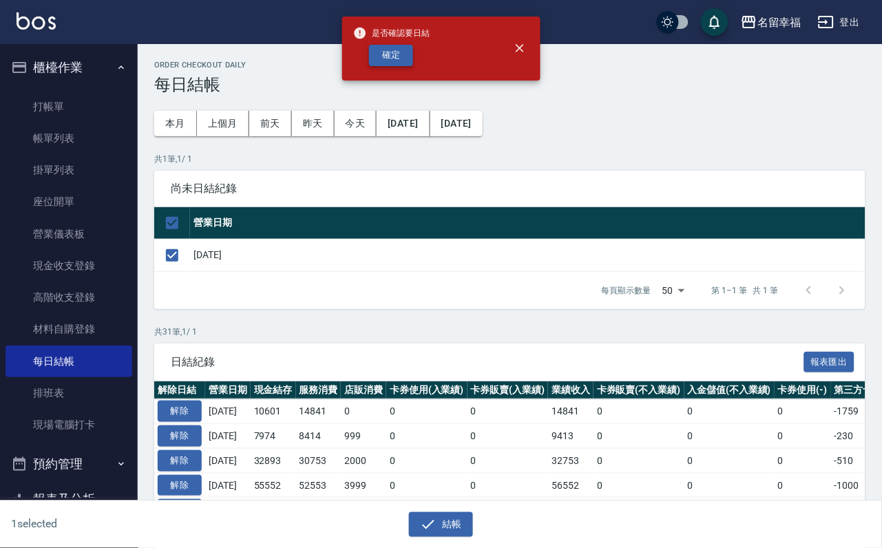
click at [403, 61] on button "確定" at bounding box center [391, 55] width 44 height 21
checkbox input "false"
